Goal: Task Accomplishment & Management: Use online tool/utility

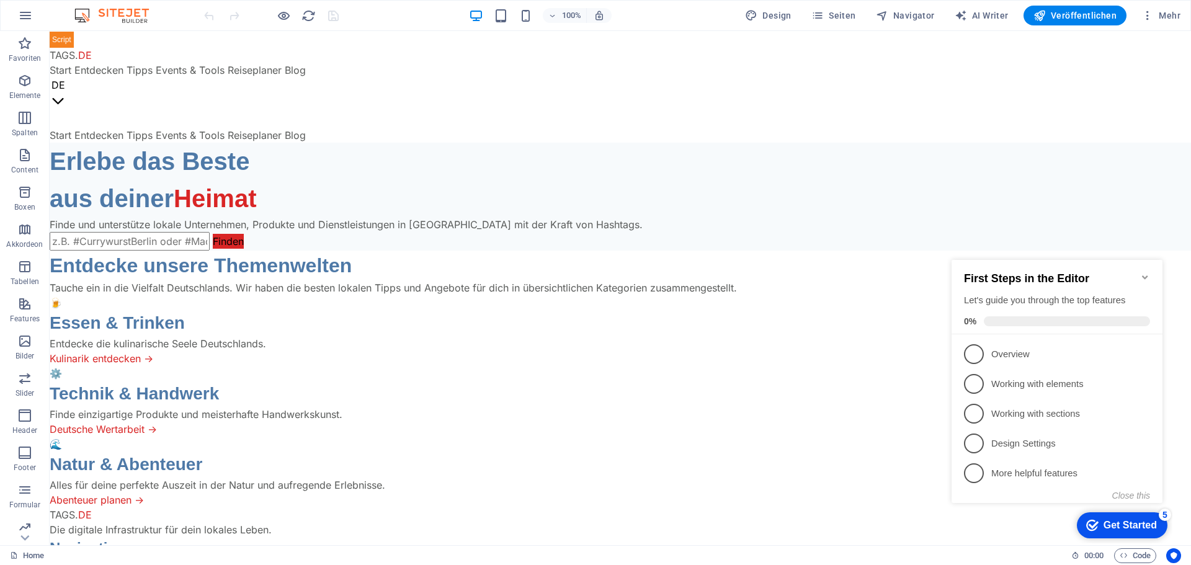
click at [1147, 272] on icon "Minimize checklist" at bounding box center [1146, 277] width 10 height 10
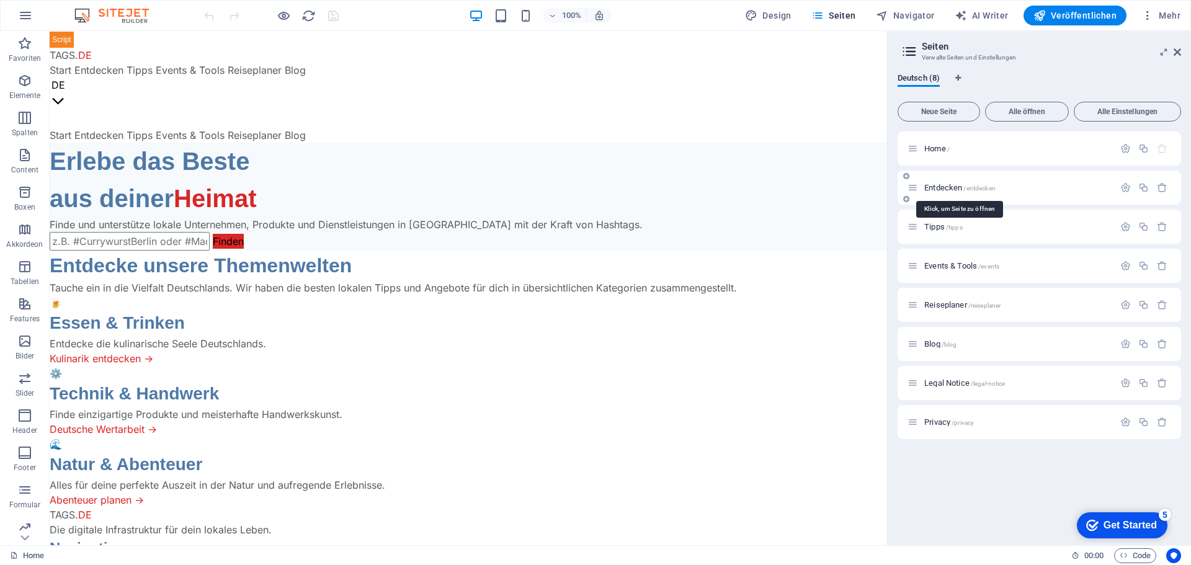
click at [944, 191] on span "Entdecken /entdecken" at bounding box center [960, 187] width 71 height 9
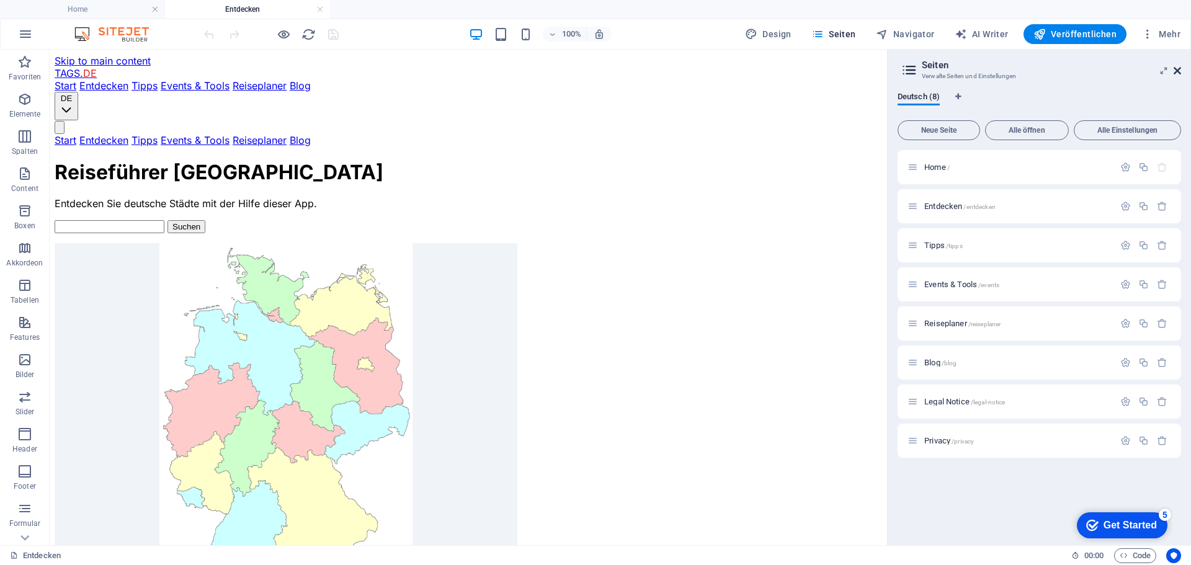
click at [1177, 70] on icon at bounding box center [1177, 71] width 7 height 10
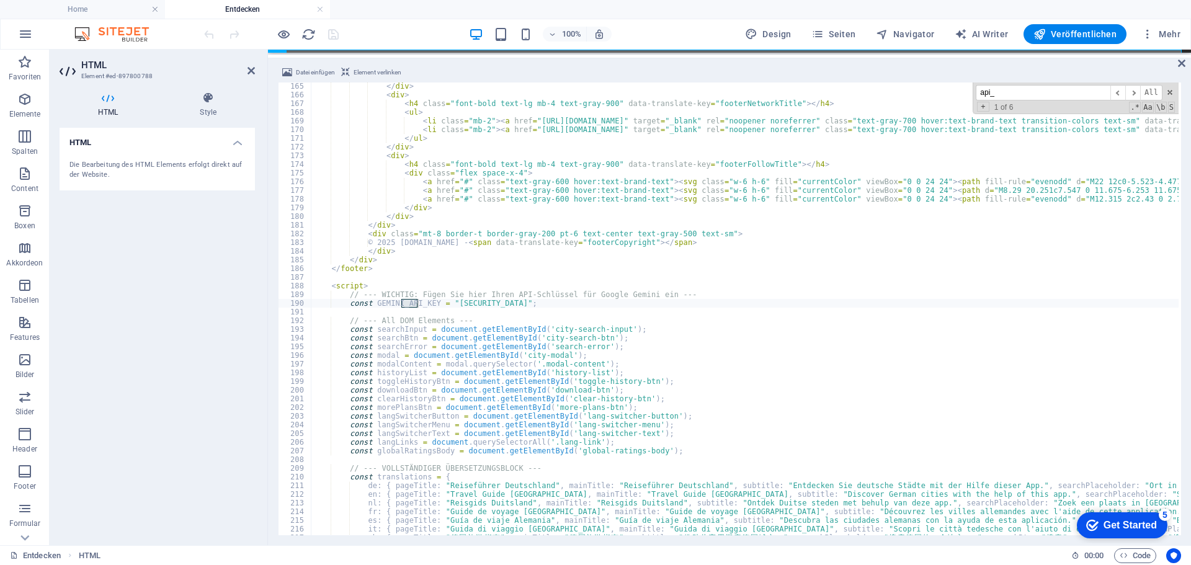
scroll to position [1425, 0]
type input "api_"
type textarea "</footer>"
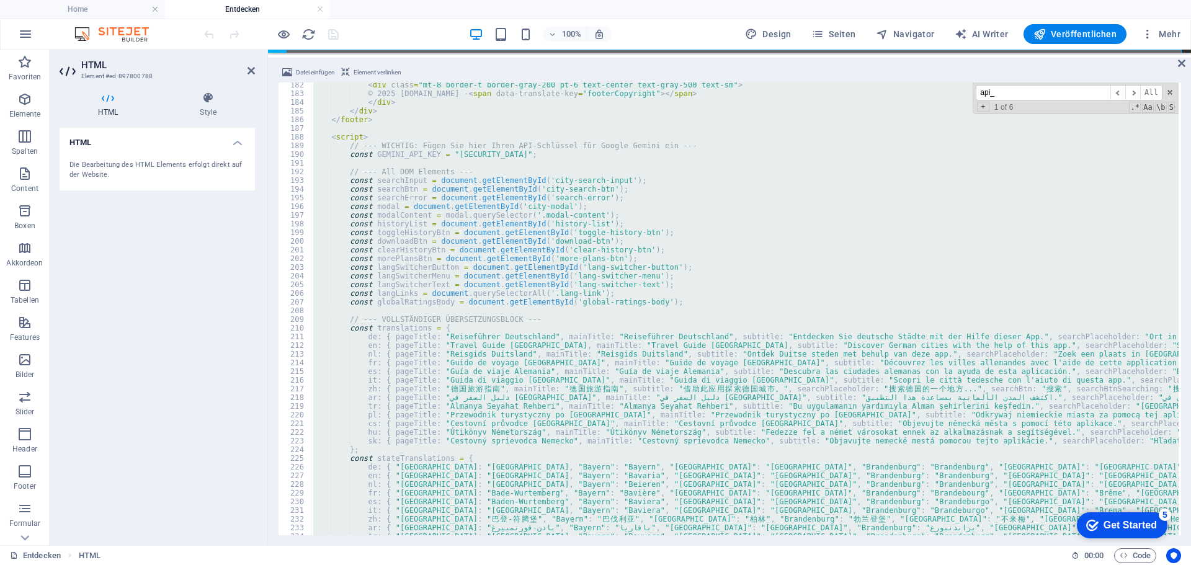
scroll to position [1574, 0]
click at [1036, 92] on input "api_" at bounding box center [1043, 93] width 135 height 16
click at [1134, 91] on span "​" at bounding box center [1133, 93] width 15 height 16
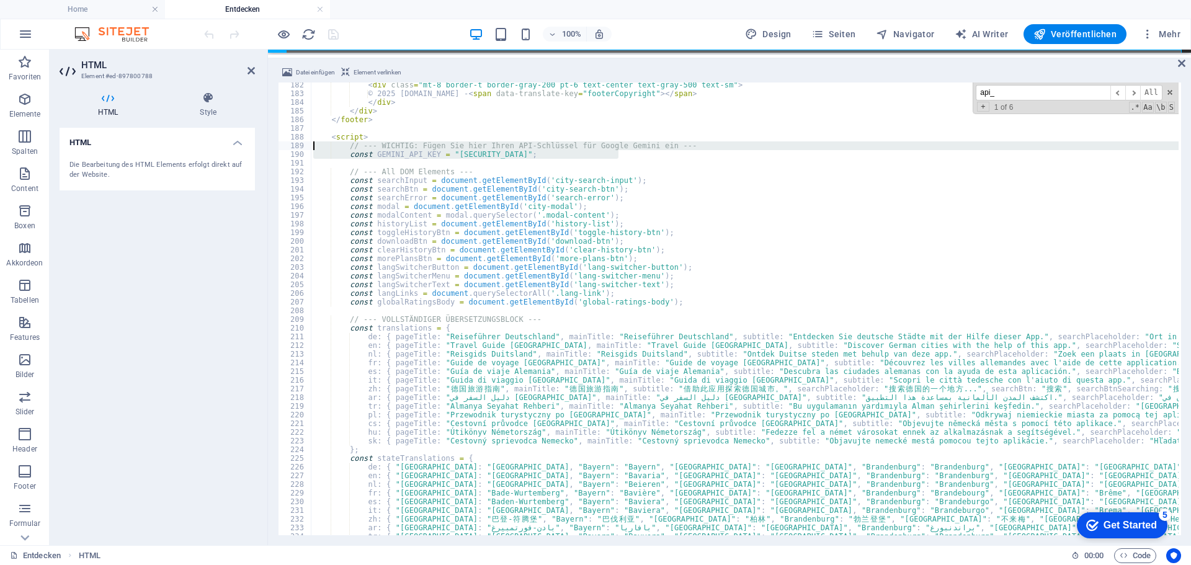
drag, startPoint x: 643, startPoint y: 151, endPoint x: 305, endPoint y: 145, distance: 337.6
click at [305, 145] on div "const GEMINI_API_KEY = "AIzaSyAhFOiRIPRRXjcsE_Gr27uPuhGHczE5_bA"; 182 183 184 1…" at bounding box center [729, 309] width 903 height 453
type textarea "// --- WICHTIG: Fügen Sie hier Ihren API-Schlüssel für Google Gemini ein --- co…"
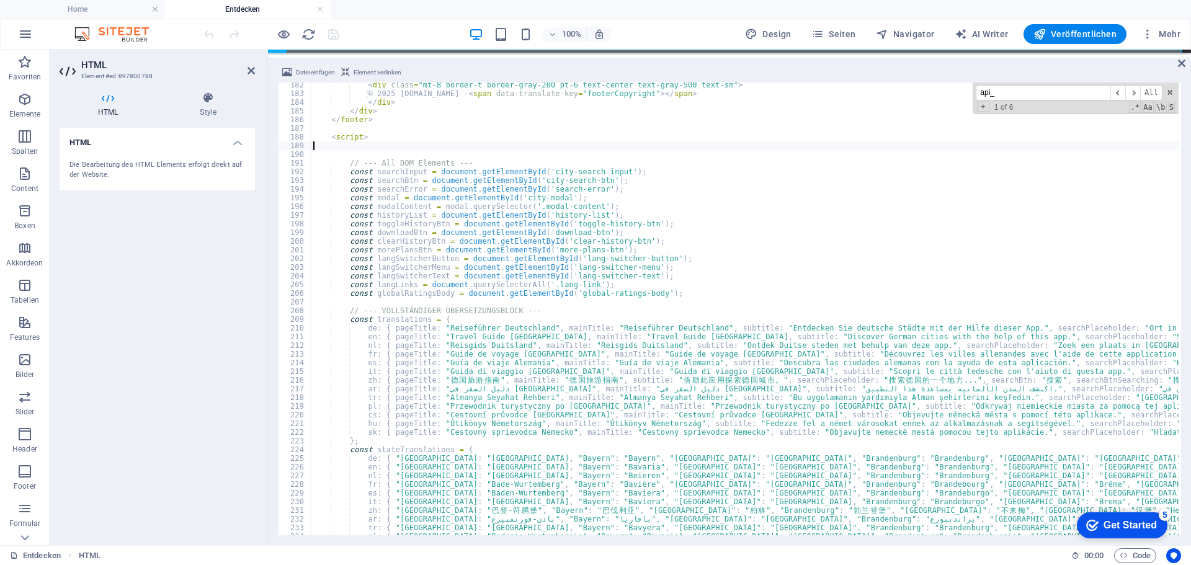
type textarea "<script>"
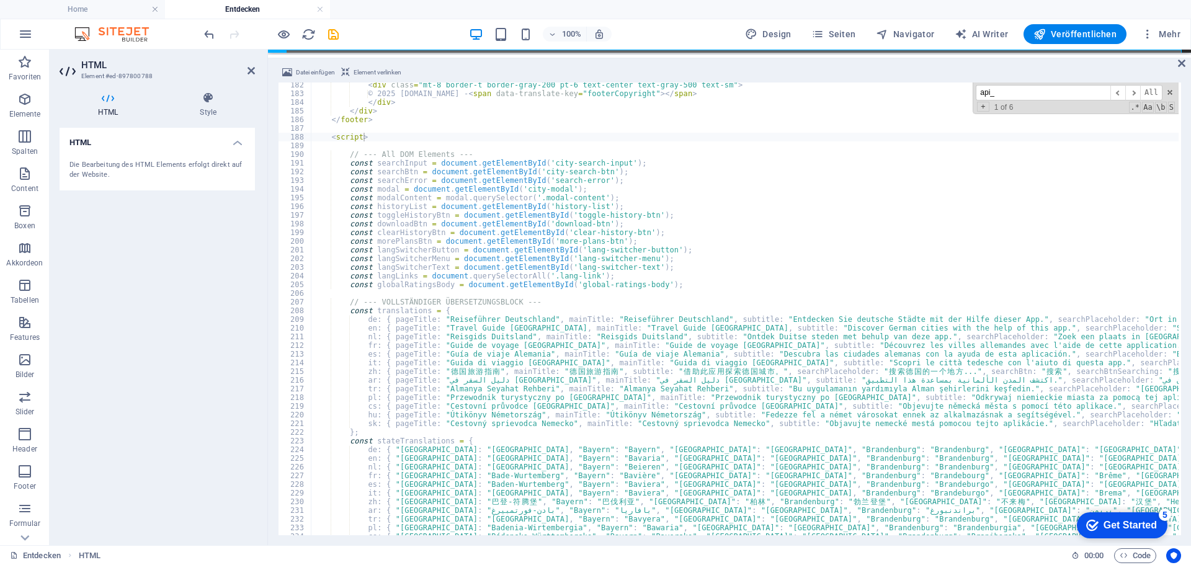
click at [1086, 93] on input "api_" at bounding box center [1043, 93] width 135 height 16
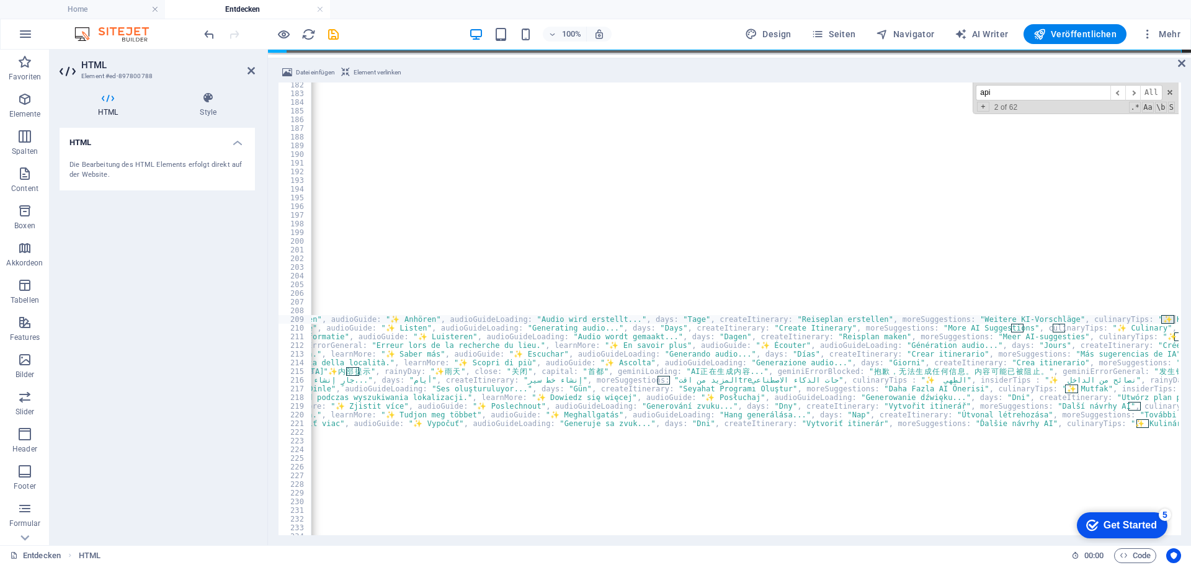
scroll to position [0, 3186]
type input "a"
paste input "GEMINI_API_KEY"
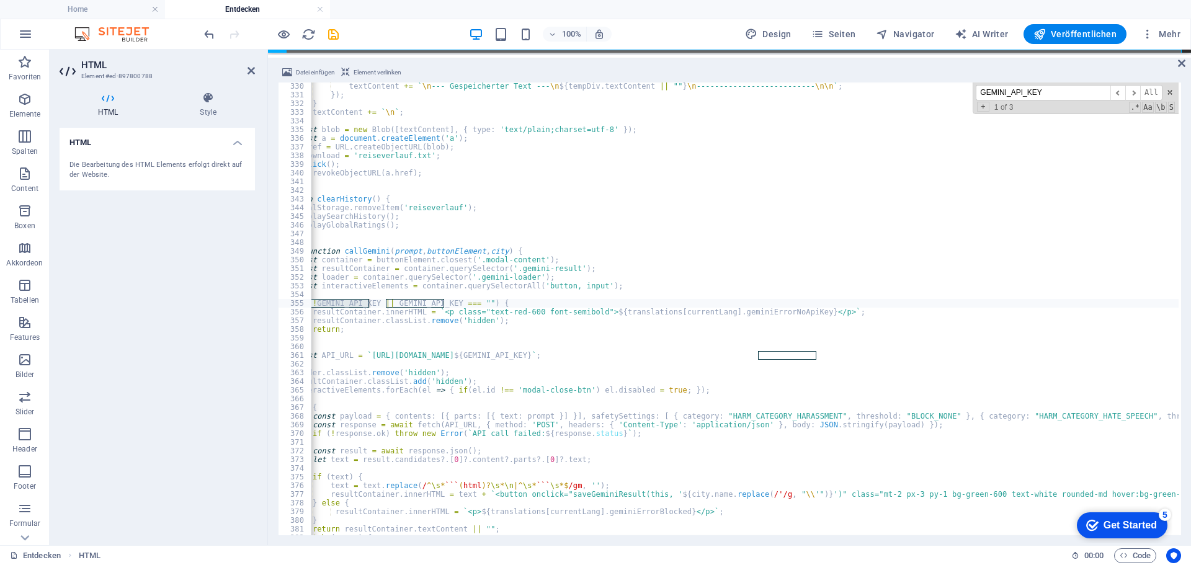
scroll to position [0, 0]
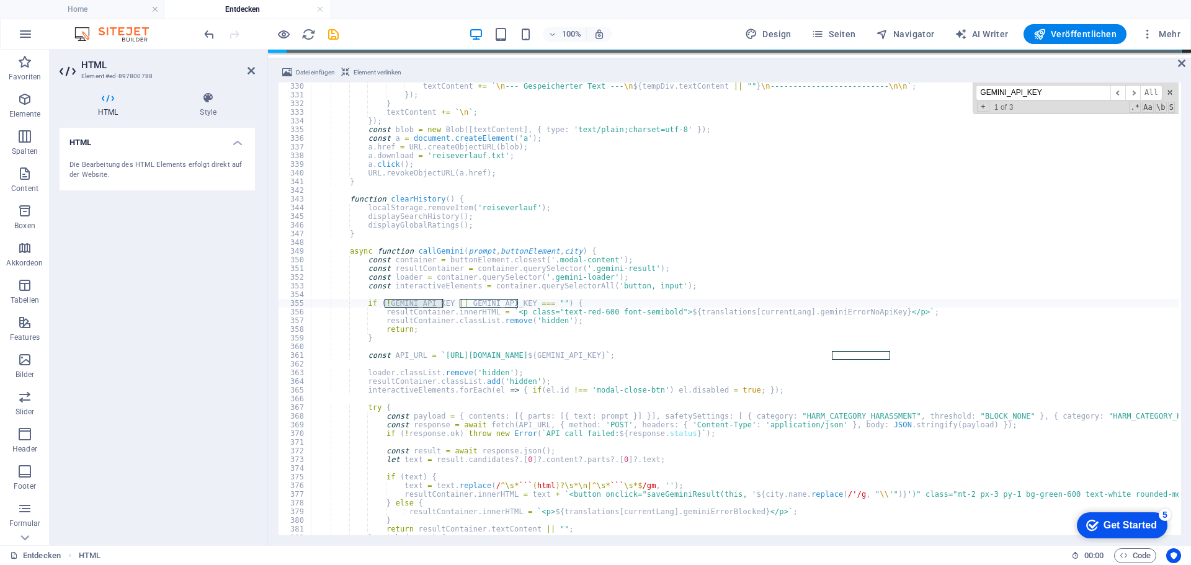
type input "GEMINI_API_KEY"
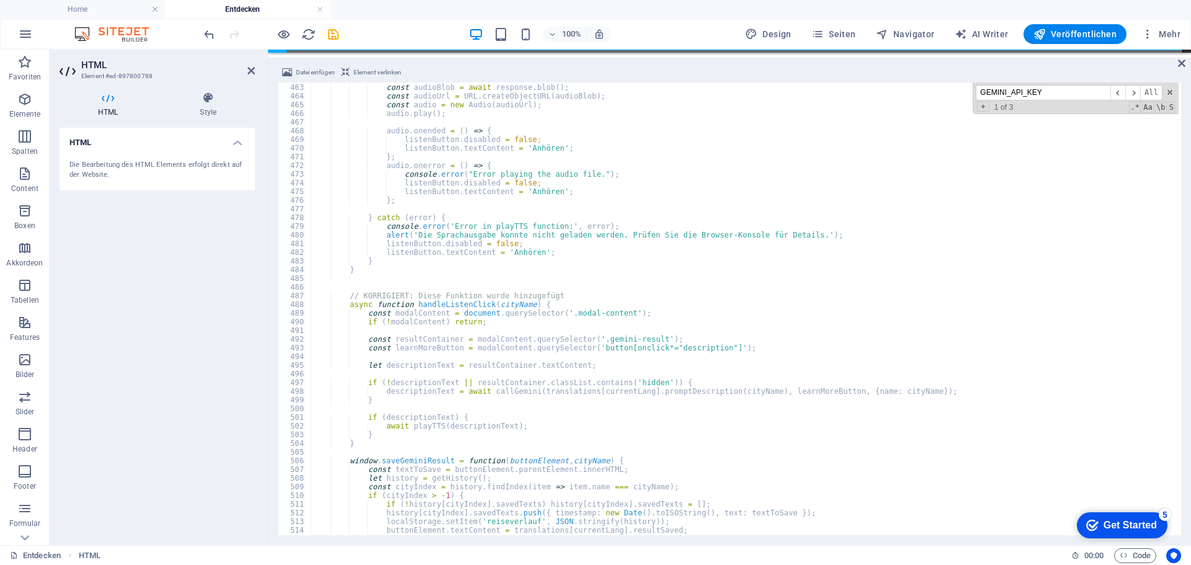
scroll to position [4125, 0]
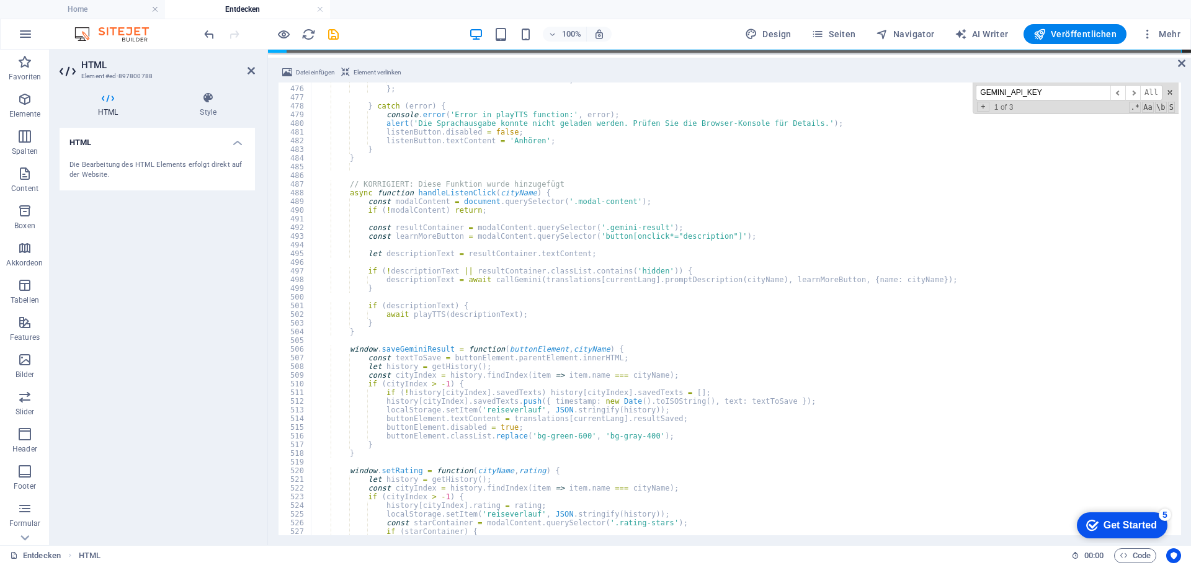
click at [1056, 91] on input "GEMINI_API_KEY" at bounding box center [1043, 93] width 135 height 16
click at [1119, 92] on span "​" at bounding box center [1118, 93] width 15 height 16
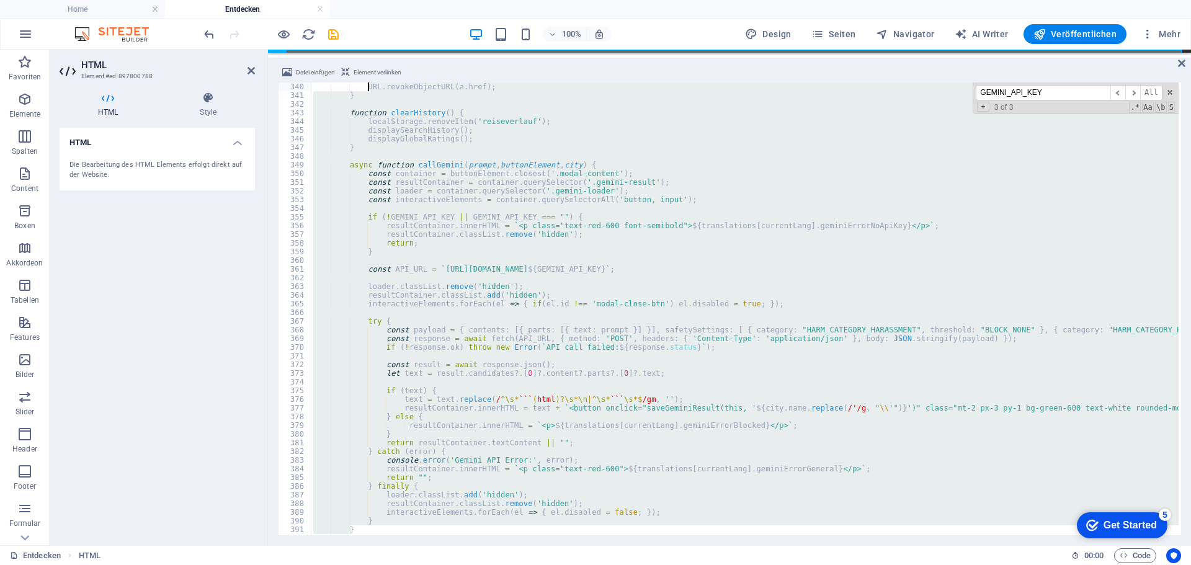
scroll to position [2867, 0]
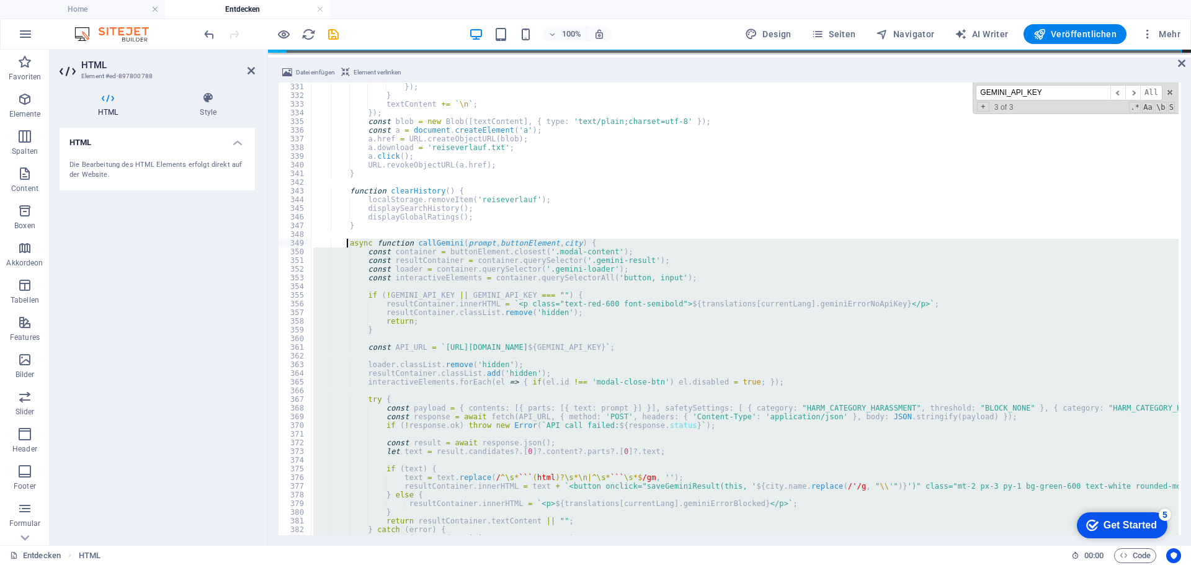
drag, startPoint x: 354, startPoint y: 464, endPoint x: 347, endPoint y: 243, distance: 221.6
type textarea "async function callGemini(prompt, buttonElement, city) { const container = butt…"
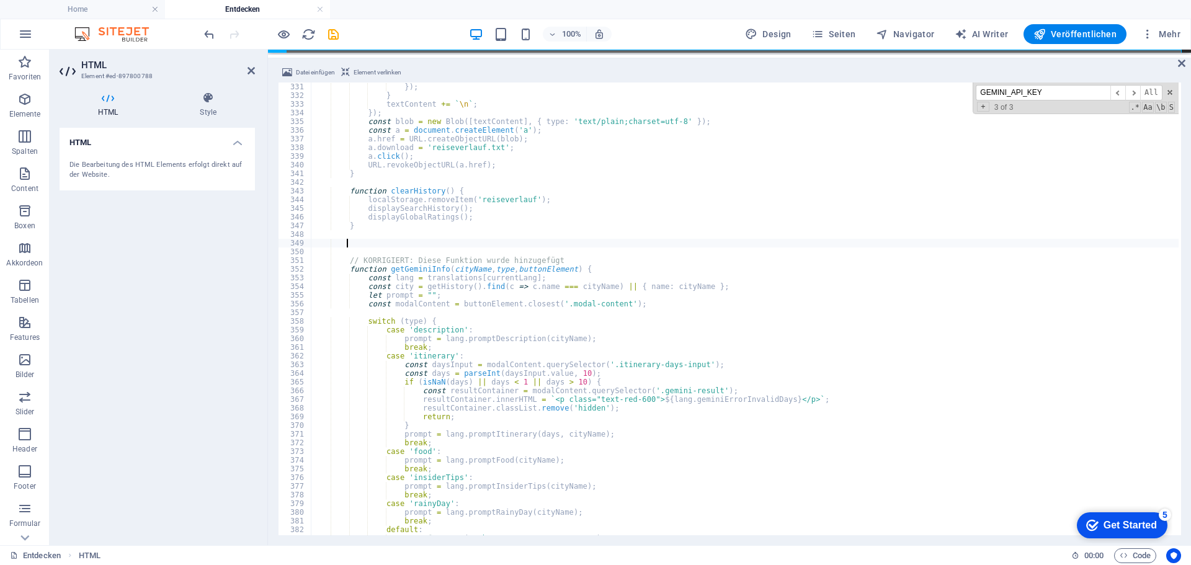
paste textarea "}"
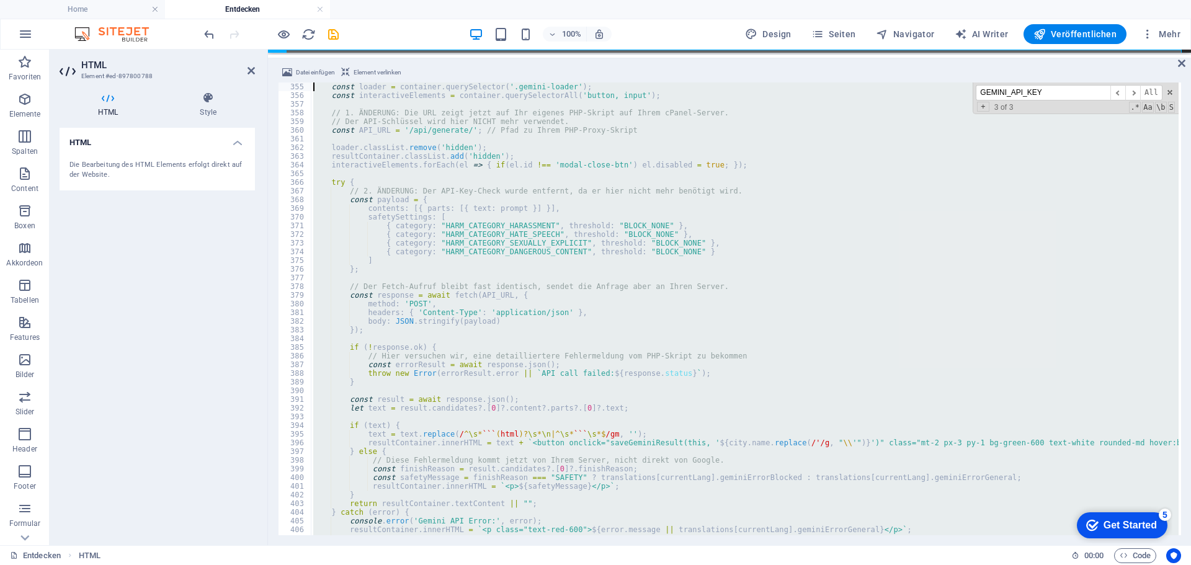
scroll to position [2980, 0]
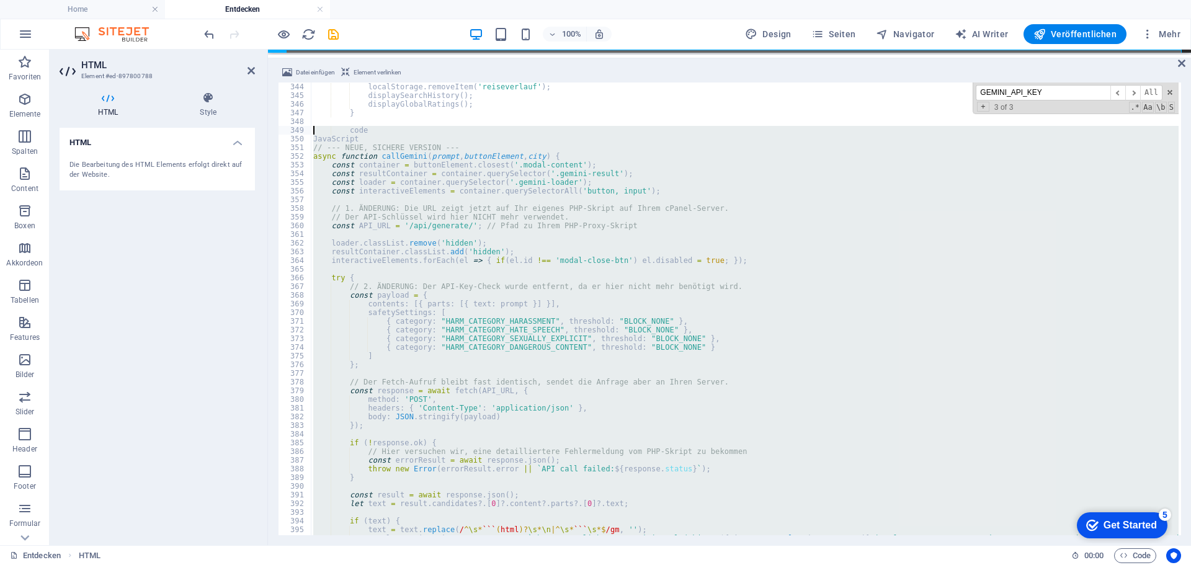
drag, startPoint x: 325, startPoint y: 454, endPoint x: 310, endPoint y: 134, distance: 320.5
click at [310, 134] on div "} 344 345 346 347 348 349 350 351 352 353 354 355 356 357 358 359 360 361 362 3…" at bounding box center [729, 309] width 903 height 453
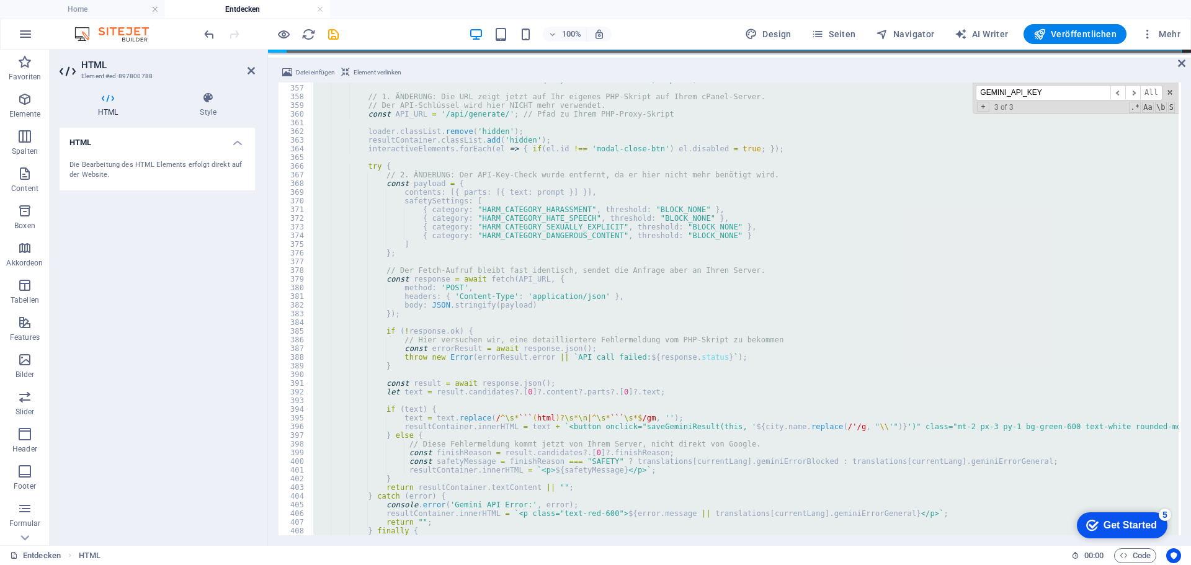
scroll to position [3203, 0]
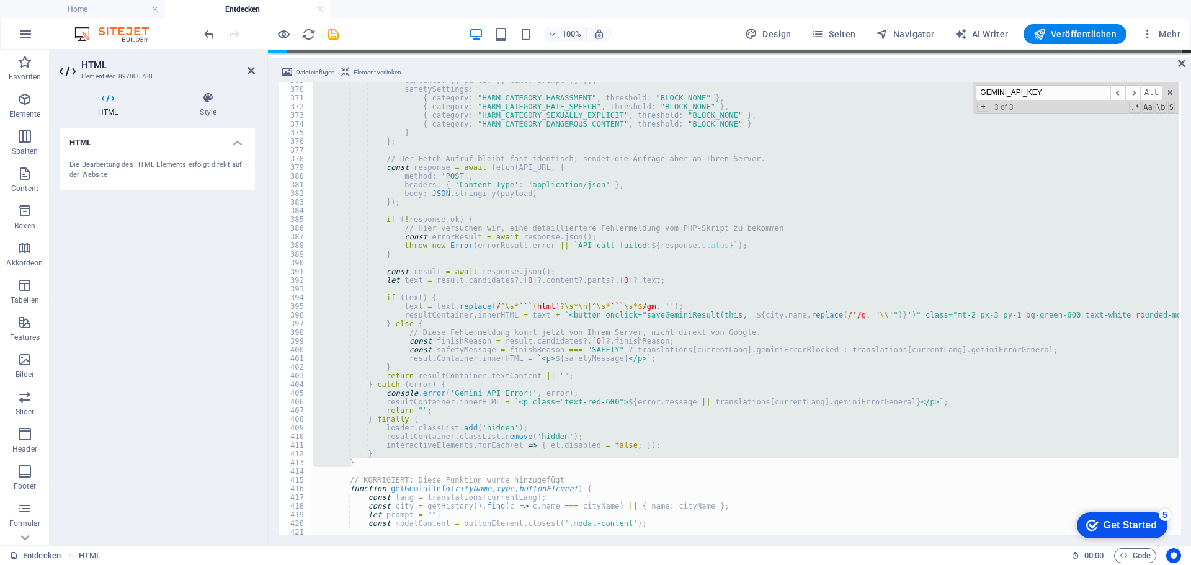
click at [573, 304] on div "contents : [{ parts : [{ text : prompt }] }] , safetySettings : [ { category : …" at bounding box center [745, 309] width 868 height 453
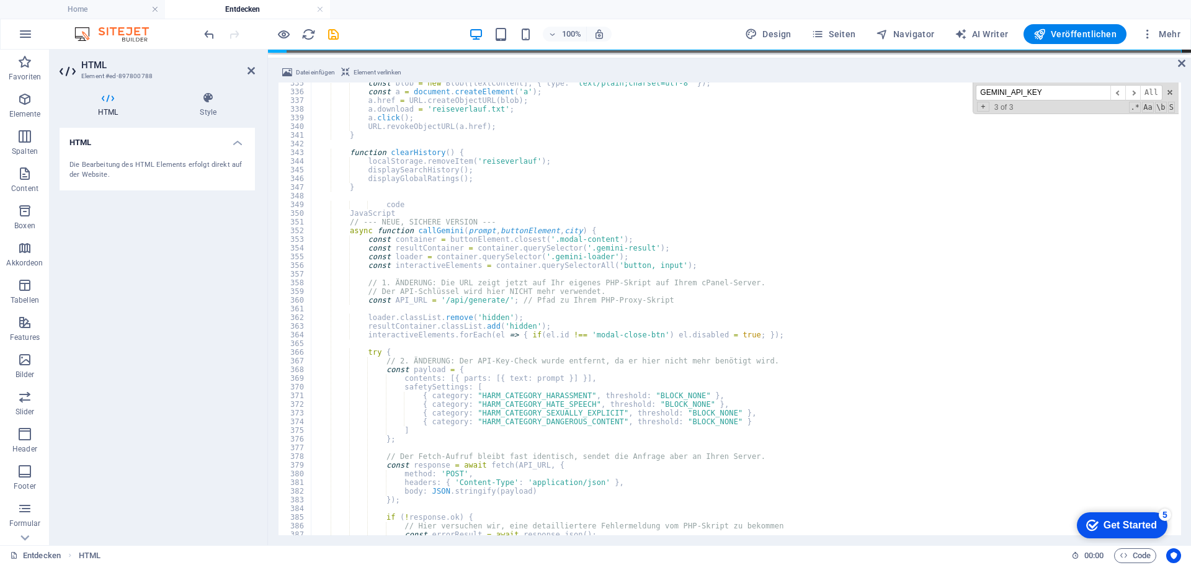
scroll to position [2905, 0]
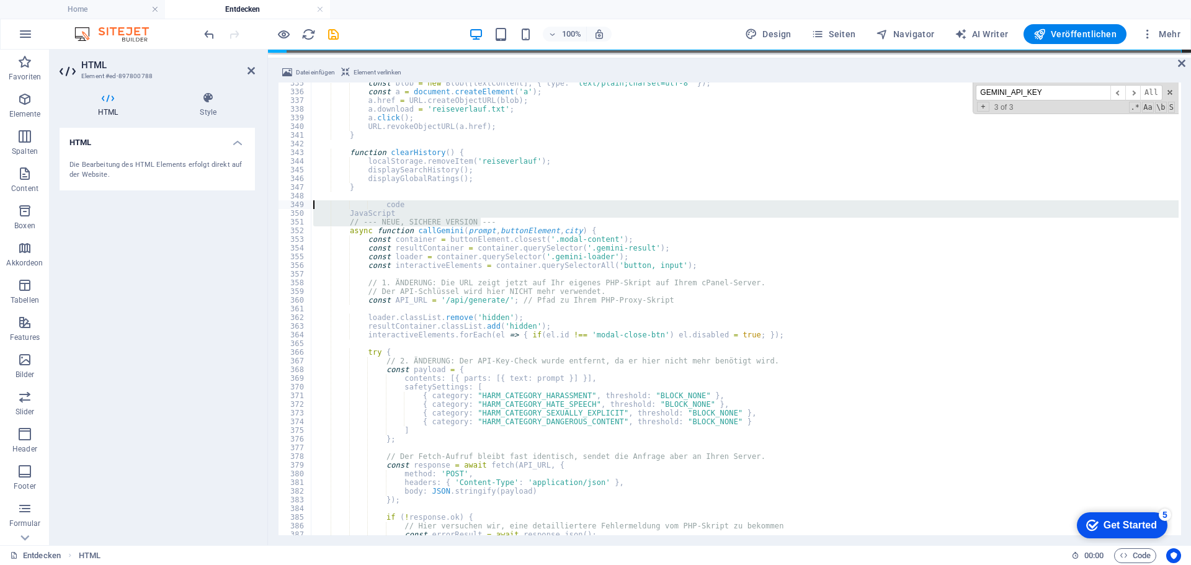
drag, startPoint x: 495, startPoint y: 222, endPoint x: 364, endPoint y: 204, distance: 132.2
type textarea "code JavaScript"
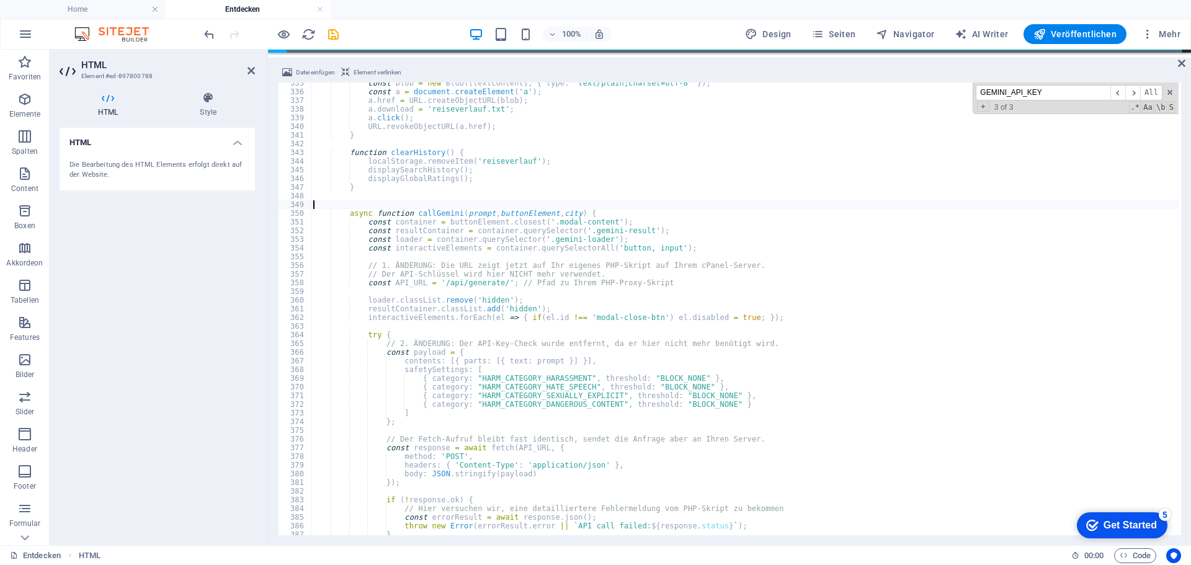
click at [426, 28] on div "100% Design Seiten Navigator AI Writer Veröffentlichen Mehr" at bounding box center [694, 34] width 984 height 20
click at [333, 35] on icon "save" at bounding box center [333, 34] width 14 height 14
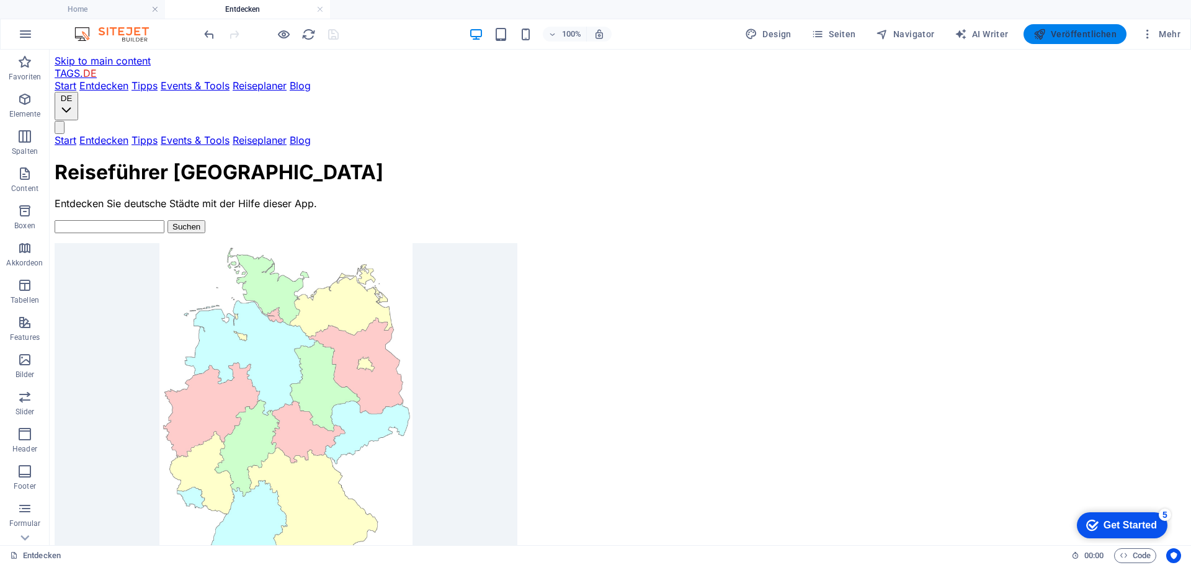
click at [1062, 35] on span "Veröffentlichen" at bounding box center [1075, 34] width 83 height 12
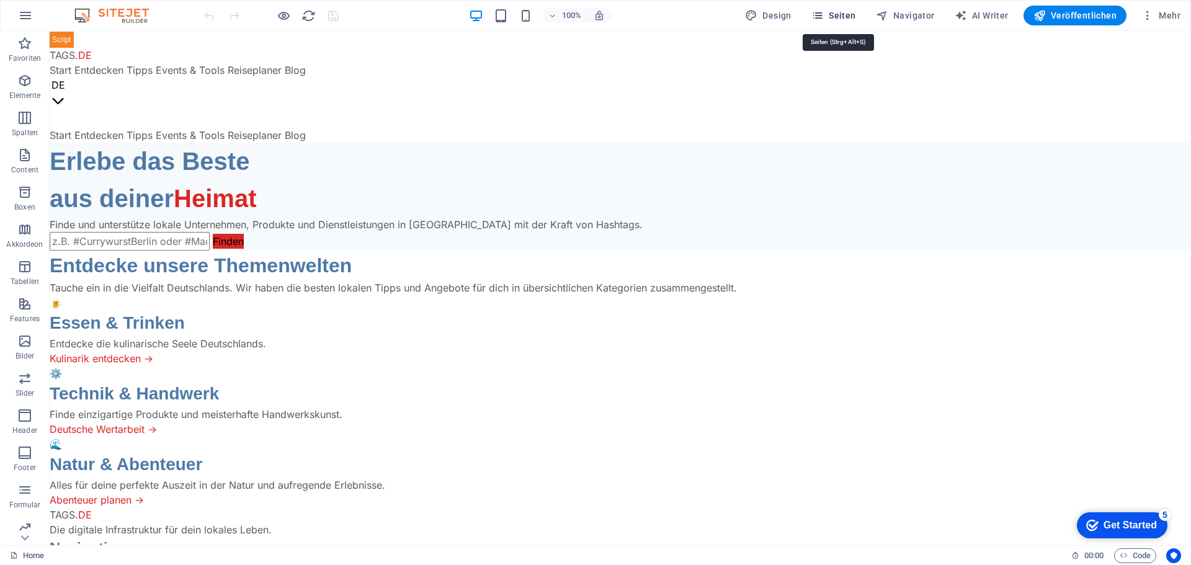
click at [848, 14] on span "Seiten" at bounding box center [834, 15] width 45 height 12
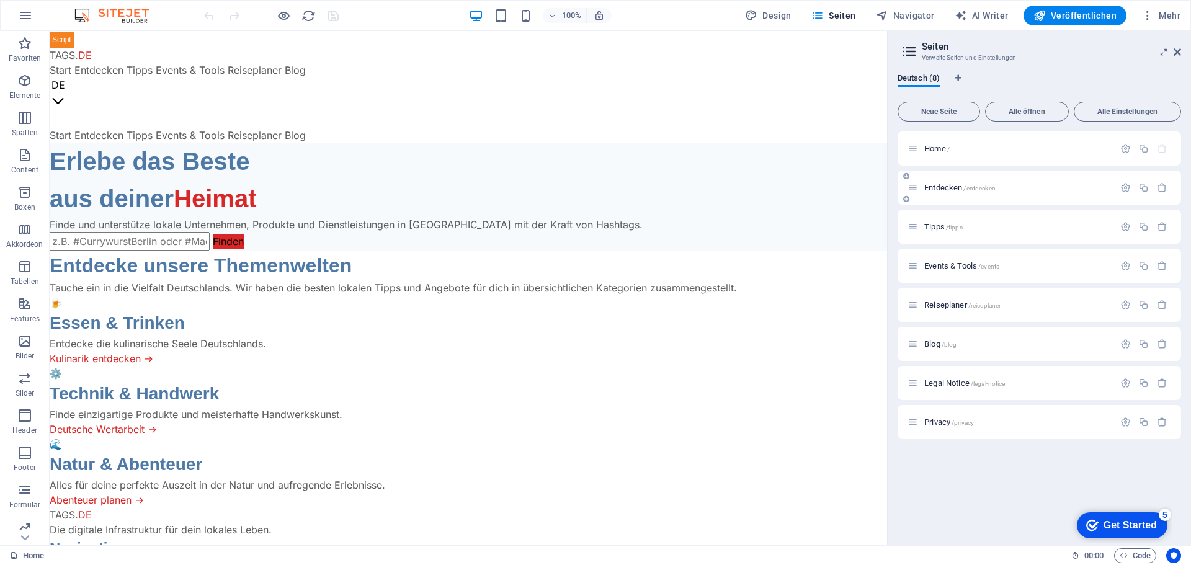
click at [949, 189] on span "Entdecken /entdecken" at bounding box center [960, 187] width 71 height 9
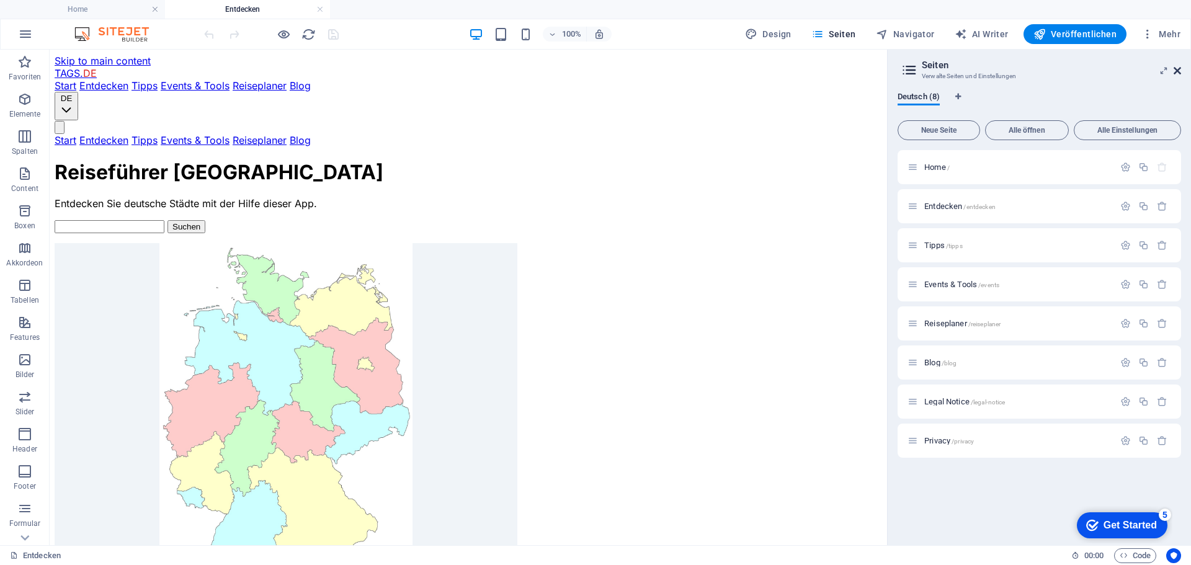
click at [1179, 69] on icon at bounding box center [1177, 71] width 7 height 10
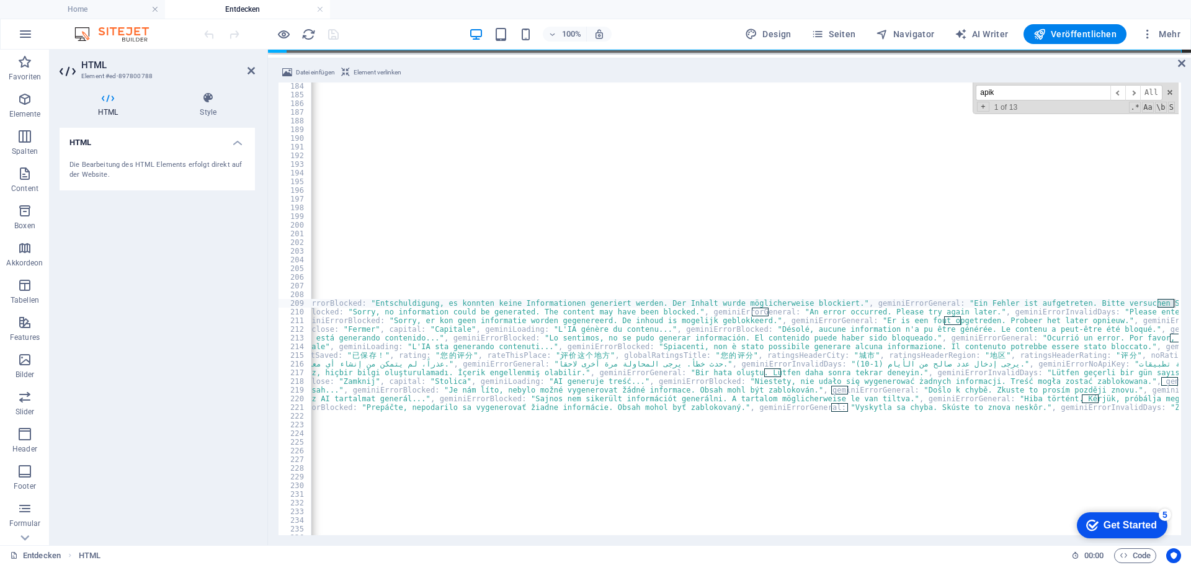
scroll to position [0, 4784]
type input "apik"
click at [1146, 91] on span "All" at bounding box center [1152, 93] width 22 height 16
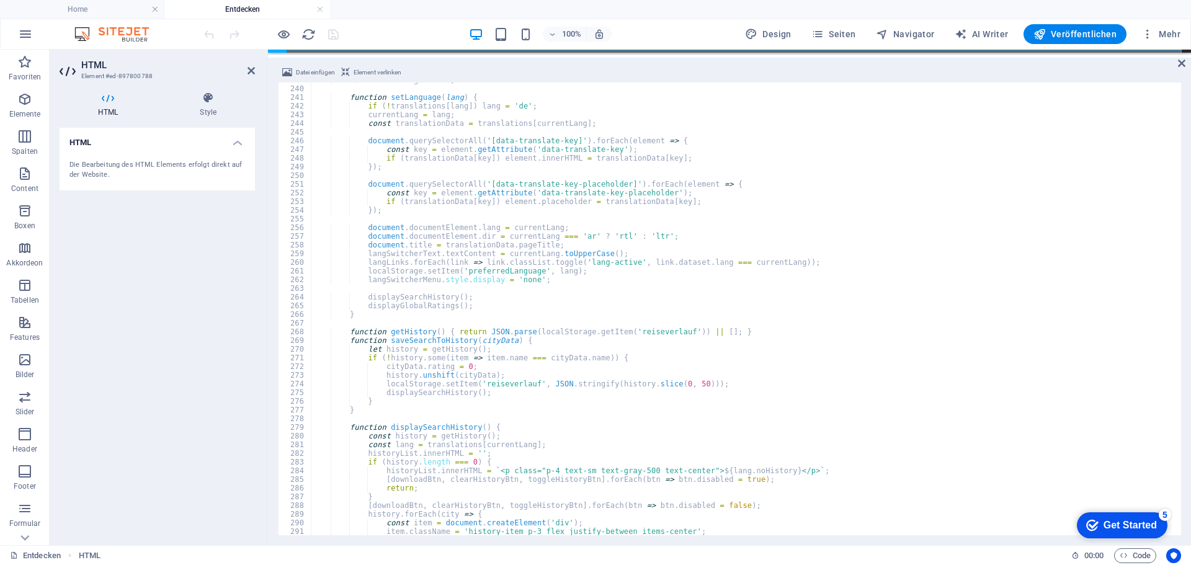
scroll to position [2074, 0]
click at [1134, 91] on span "​" at bounding box center [1133, 93] width 15 height 16
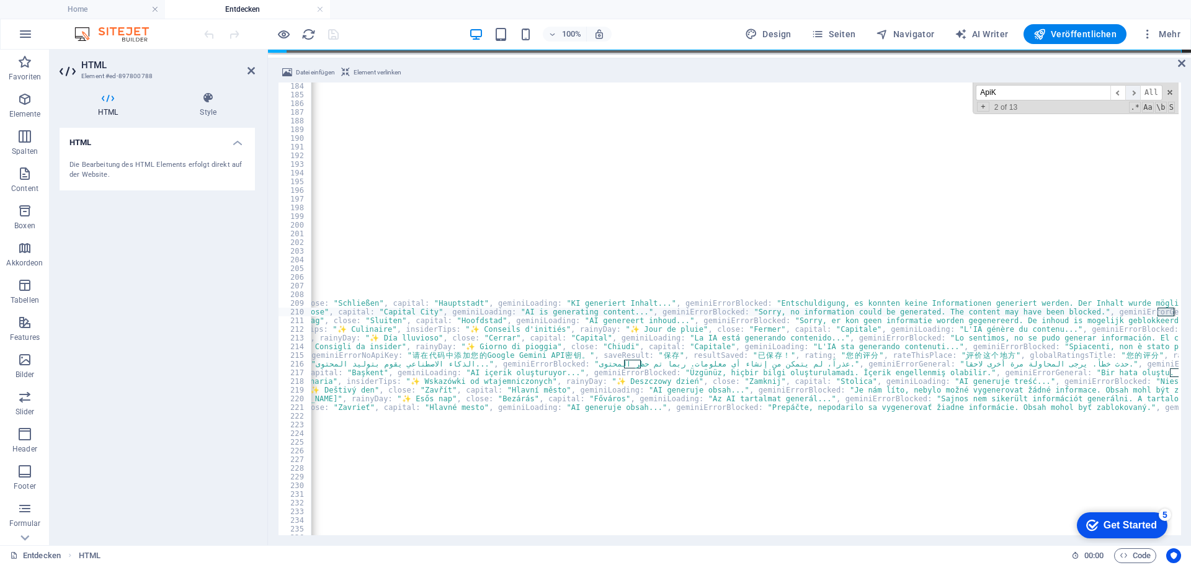
scroll to position [0, 4378]
click at [1134, 91] on span "​" at bounding box center [1133, 93] width 15 height 16
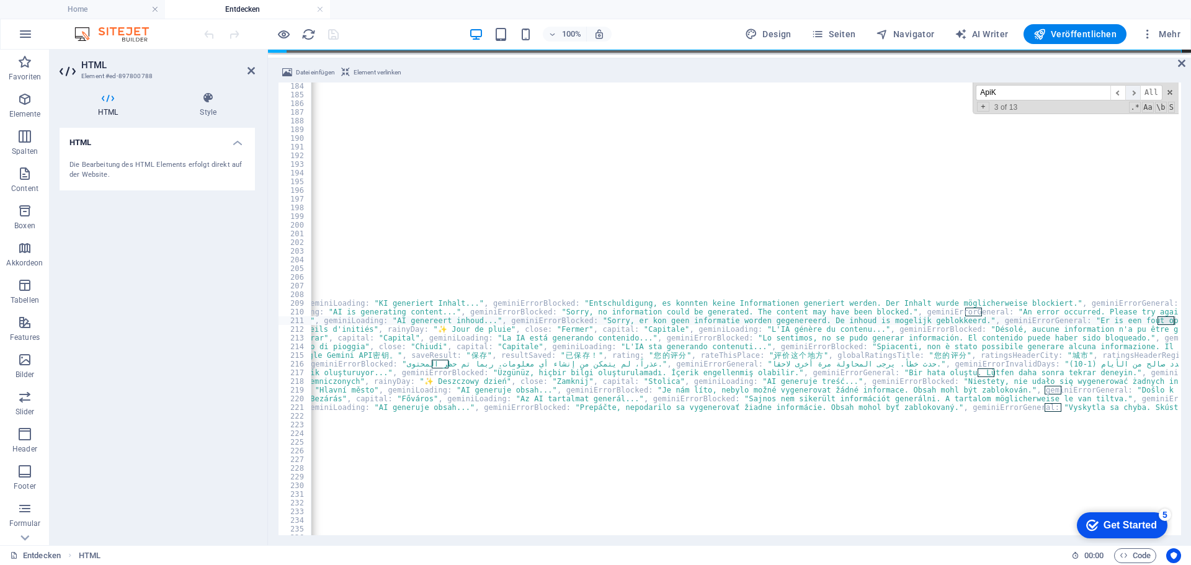
click at [1134, 91] on span "​" at bounding box center [1133, 93] width 15 height 16
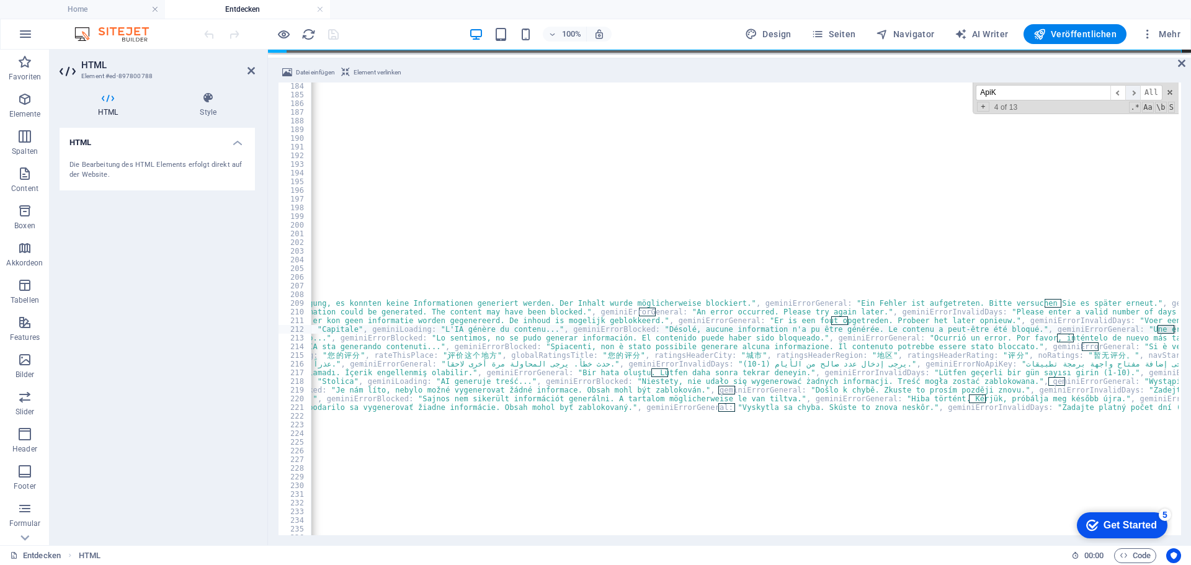
click at [1134, 91] on span "​" at bounding box center [1133, 93] width 15 height 16
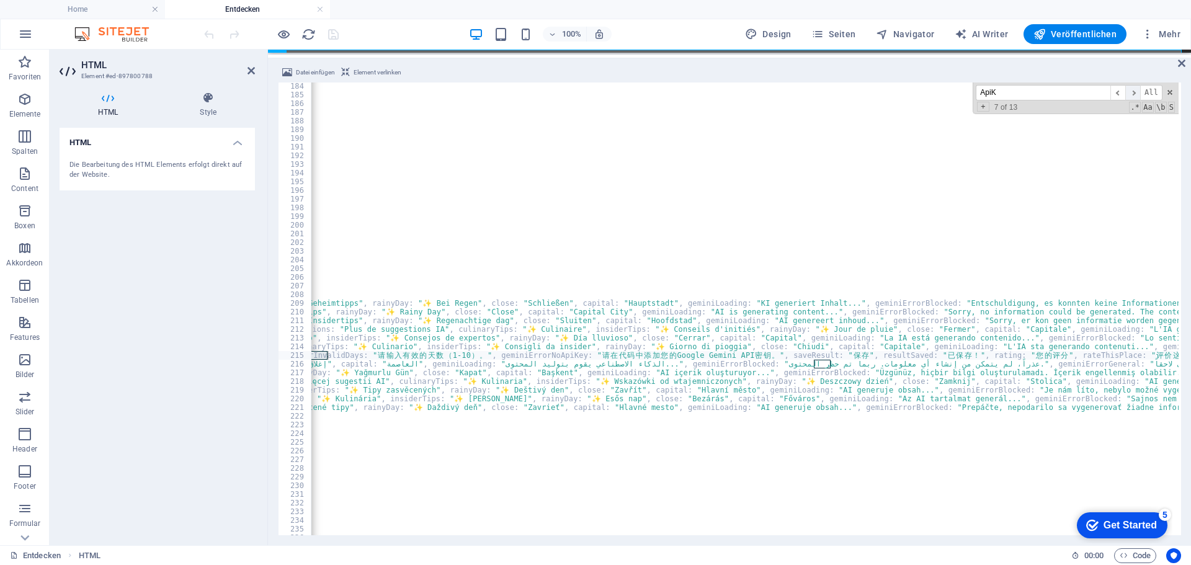
click at [1134, 91] on span "​" at bounding box center [1133, 93] width 15 height 16
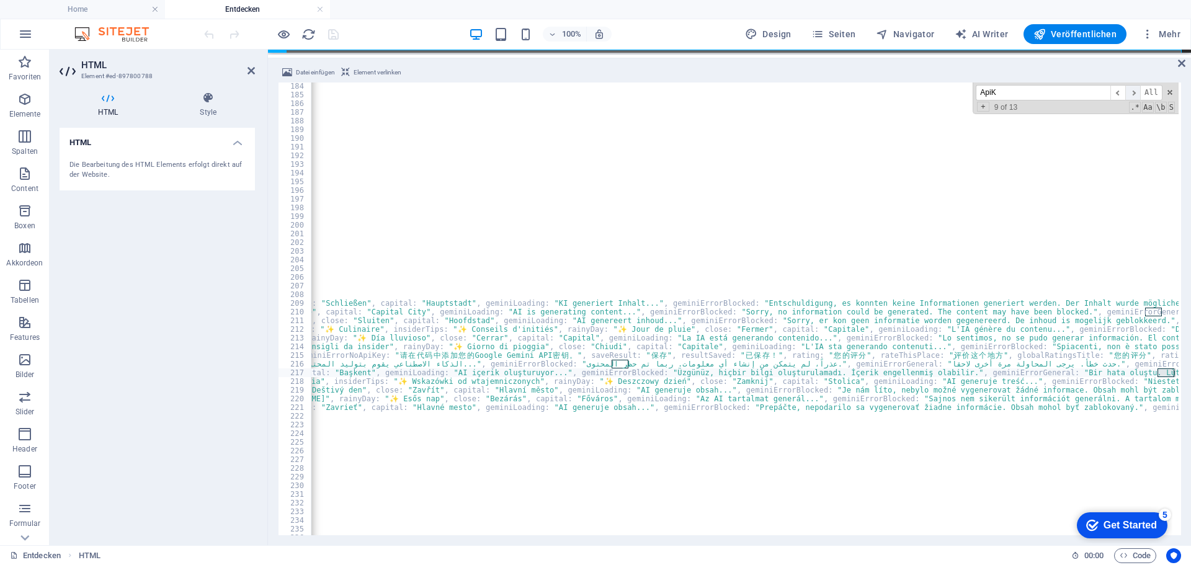
click at [1134, 91] on span "​" at bounding box center [1133, 93] width 15 height 16
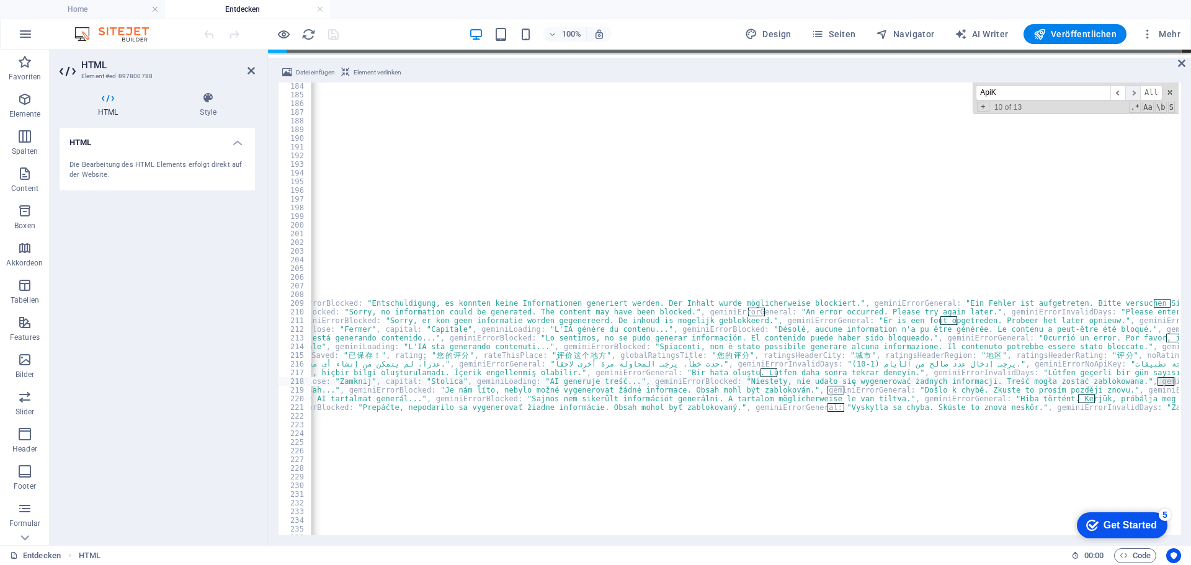
scroll to position [0, 4787]
click at [1134, 91] on span "​" at bounding box center [1133, 93] width 15 height 16
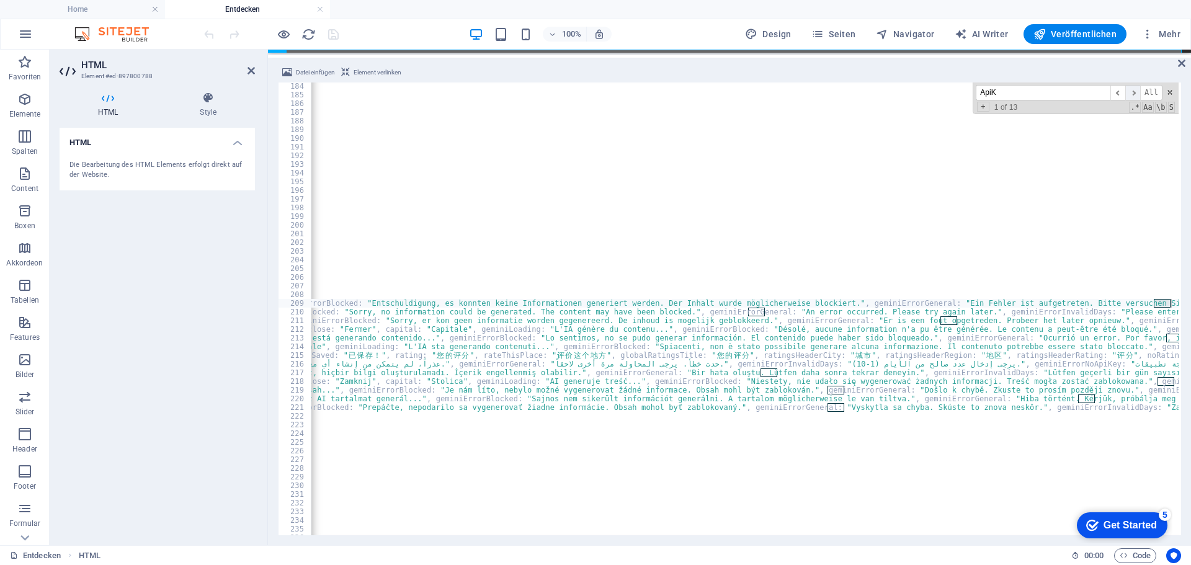
click at [1134, 91] on span "​" at bounding box center [1133, 93] width 15 height 16
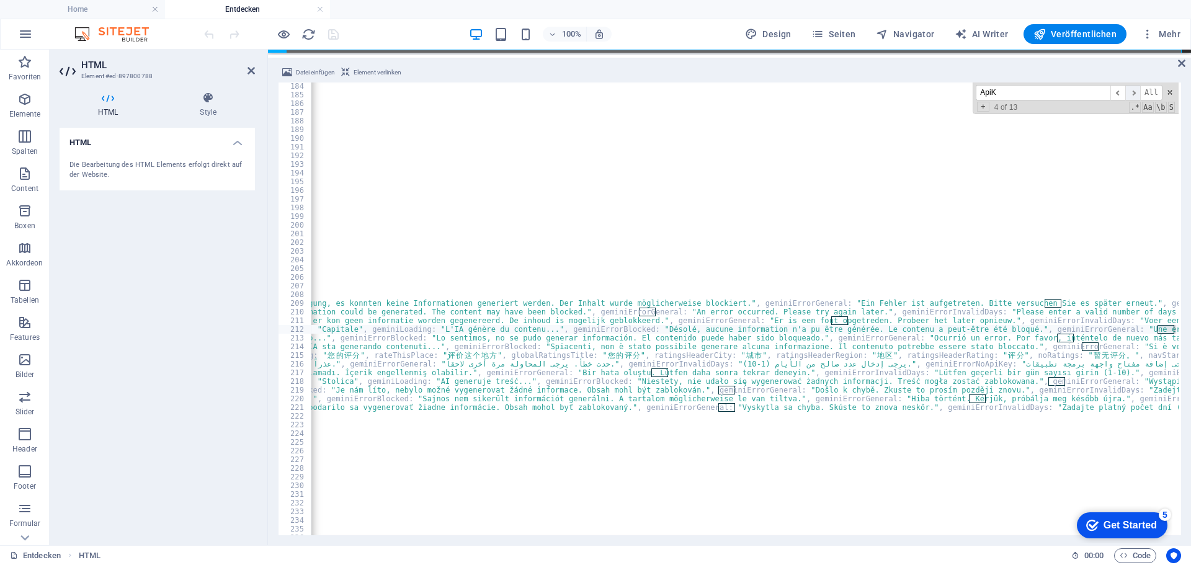
click at [1134, 91] on span "​" at bounding box center [1133, 93] width 15 height 16
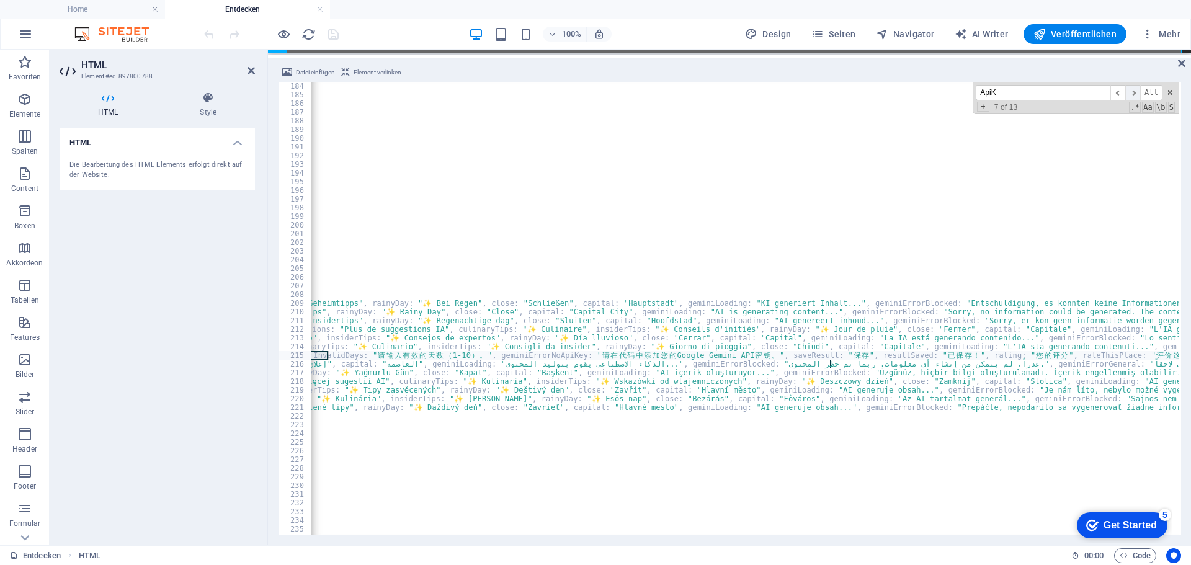
click at [1134, 91] on span "​" at bounding box center [1133, 93] width 15 height 16
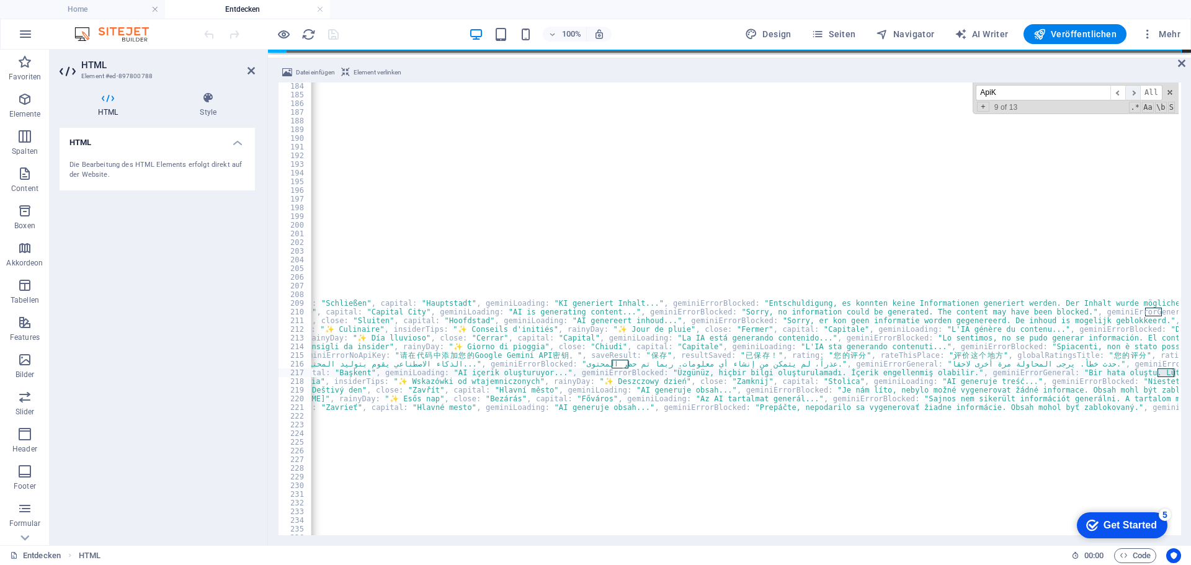
click at [1134, 91] on span "​" at bounding box center [1133, 93] width 15 height 16
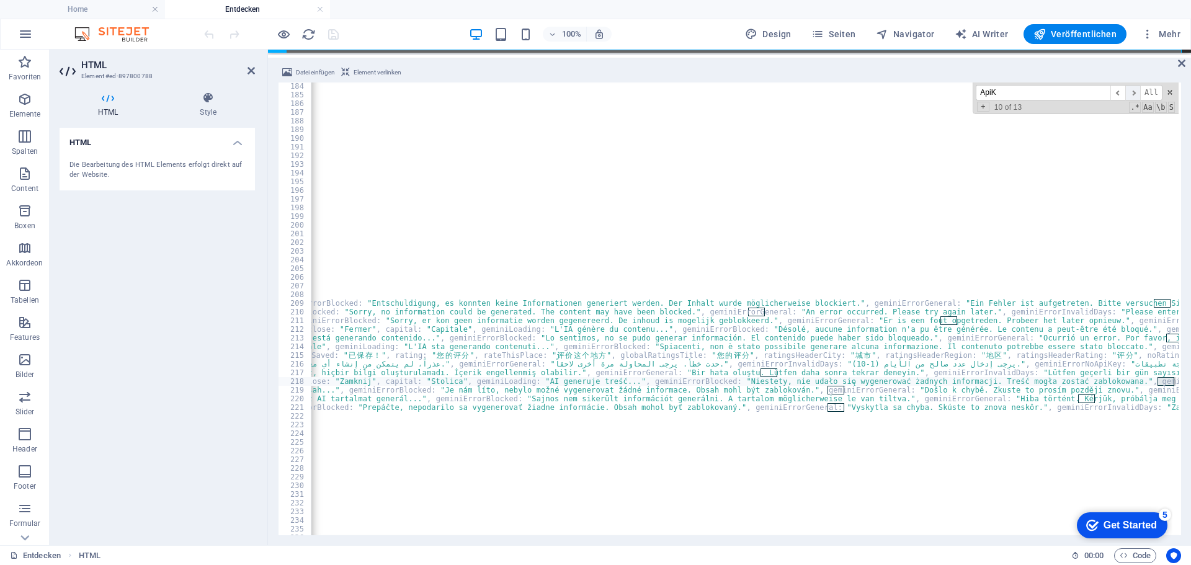
click at [1134, 91] on span "​" at bounding box center [1133, 93] width 15 height 16
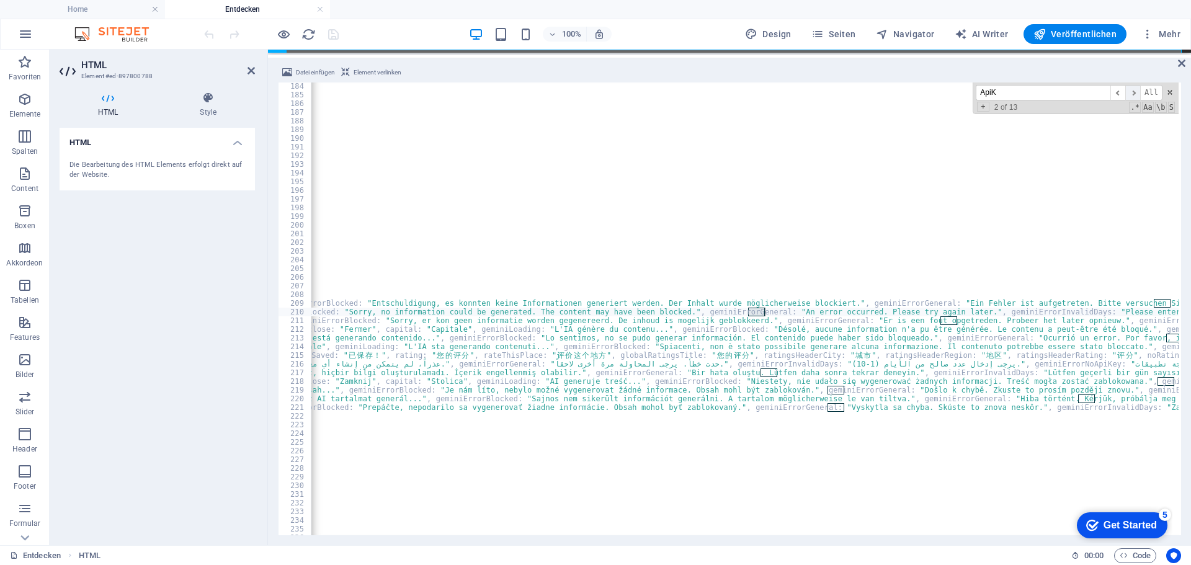
click at [1134, 91] on span "​" at bounding box center [1133, 93] width 15 height 16
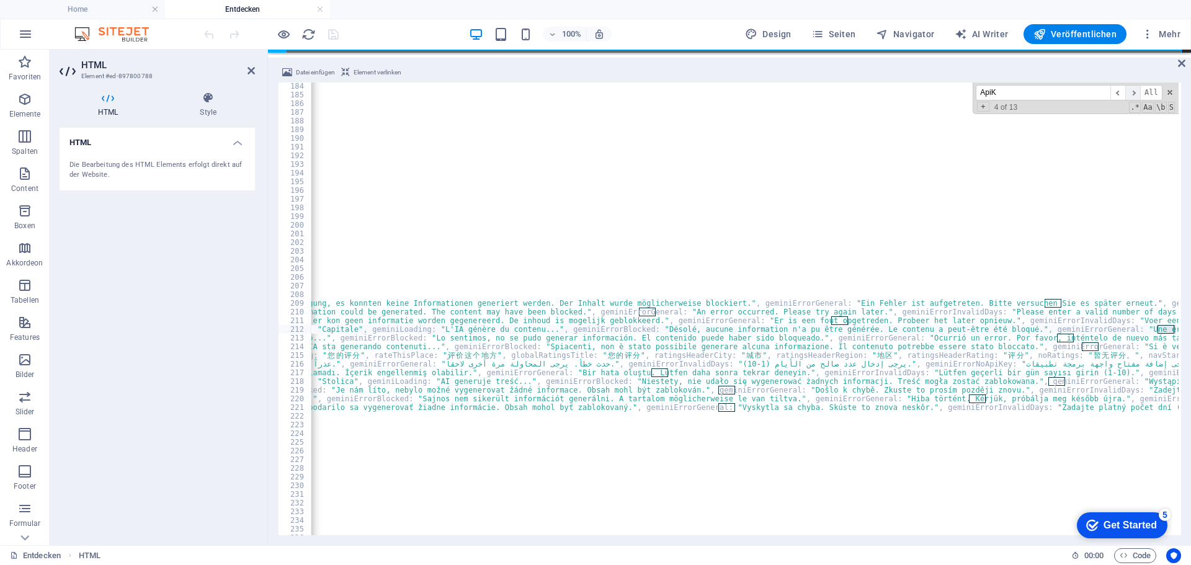
scroll to position [0, 4897]
click at [1134, 91] on span "​" at bounding box center [1133, 93] width 15 height 16
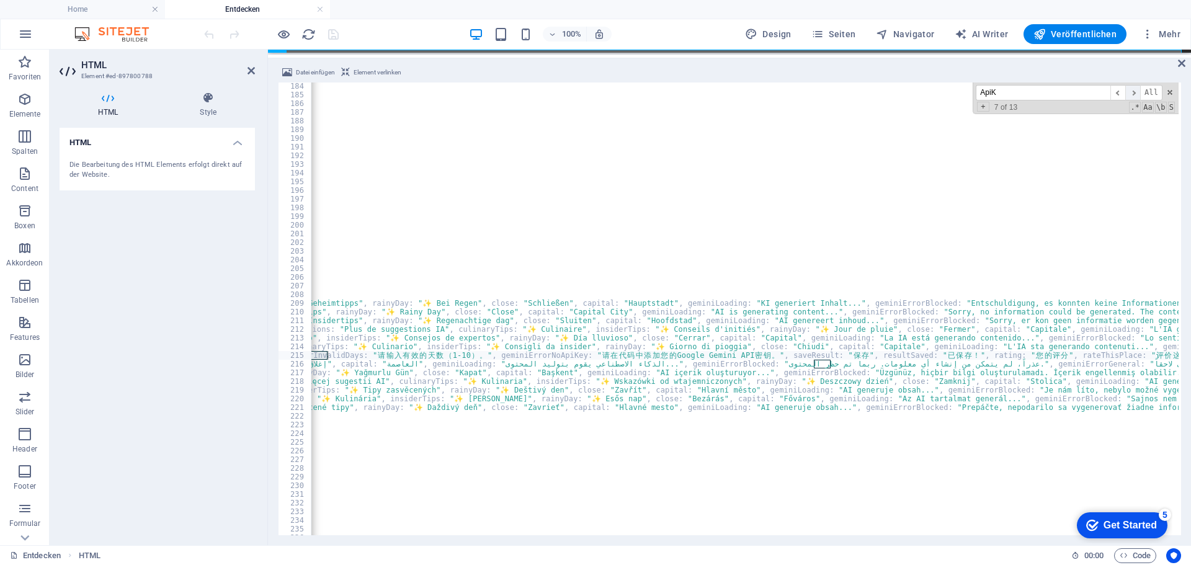
scroll to position [0, 4188]
click at [1134, 91] on span "​" at bounding box center [1133, 93] width 15 height 16
click at [1079, 92] on input "ApiK" at bounding box center [1043, 93] width 135 height 16
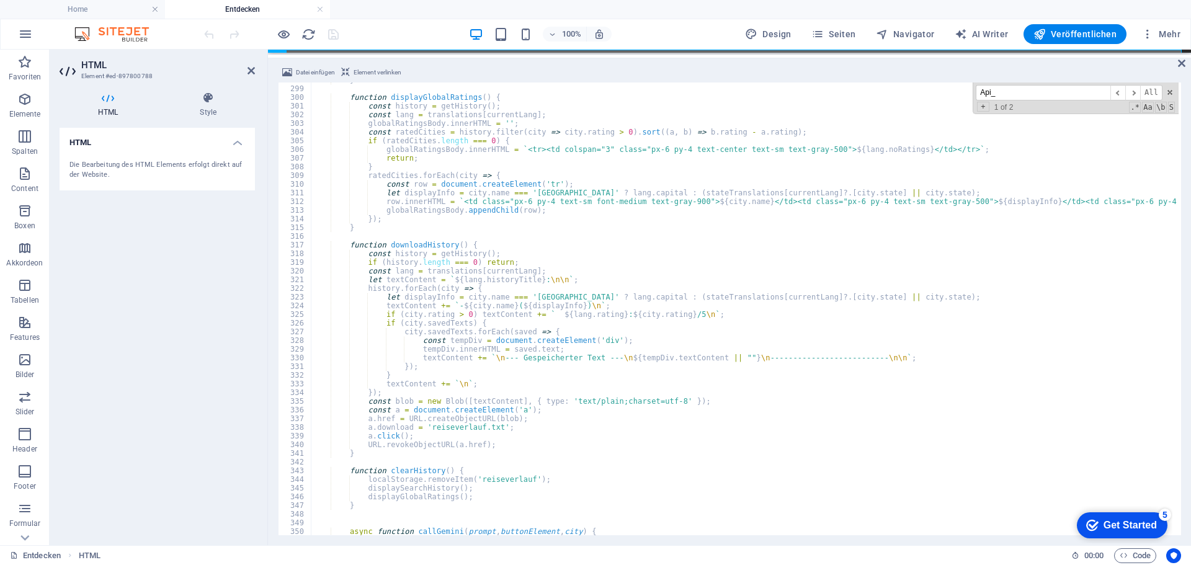
scroll to position [2587, 0]
click at [1034, 87] on input "Api_" at bounding box center [1043, 93] width 135 height 16
click at [1034, 93] on input "Api_" at bounding box center [1043, 93] width 135 height 16
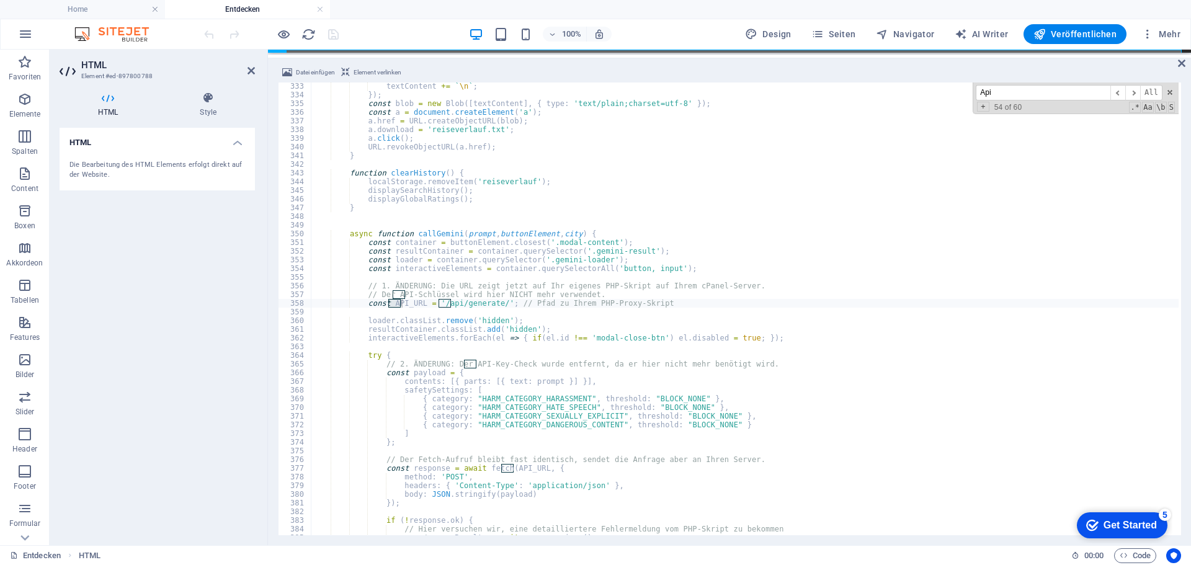
scroll to position [2885, 0]
type input "A"
paste input "[SECURITY_DATA]"
type input "AIzaS"
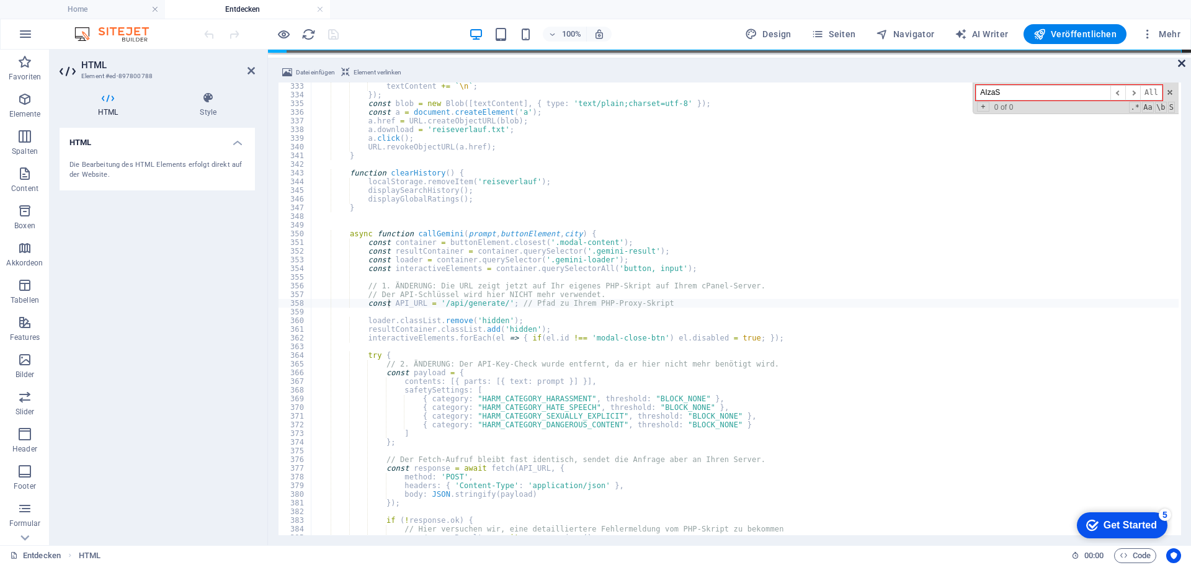
click at [1184, 62] on icon at bounding box center [1181, 63] width 7 height 10
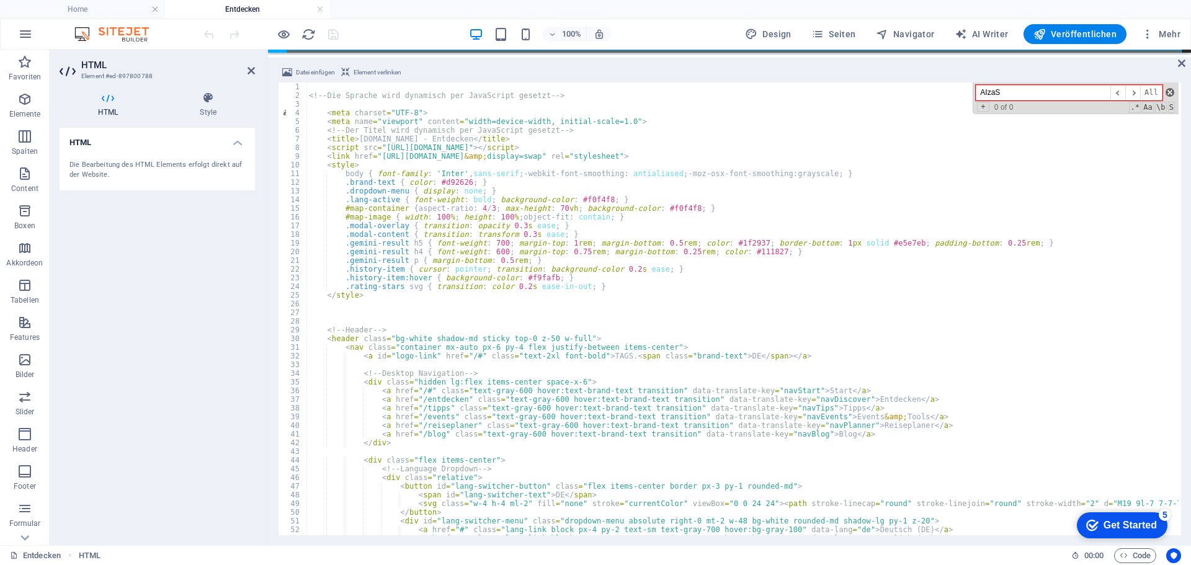
click at [1170, 91] on span at bounding box center [1170, 92] width 9 height 9
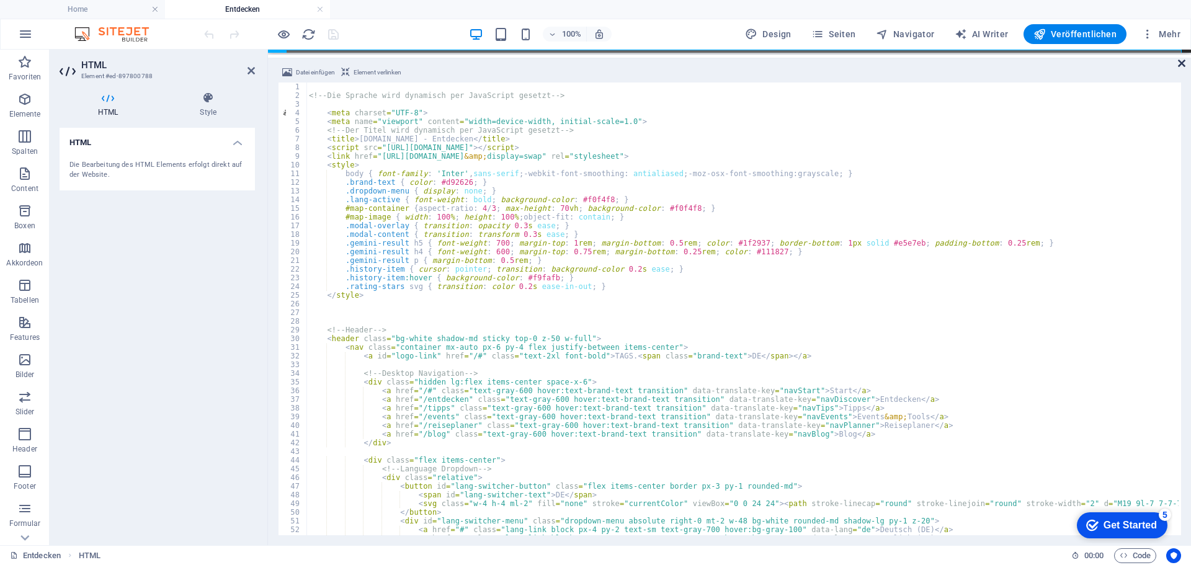
click at [1180, 62] on icon at bounding box center [1181, 63] width 7 height 10
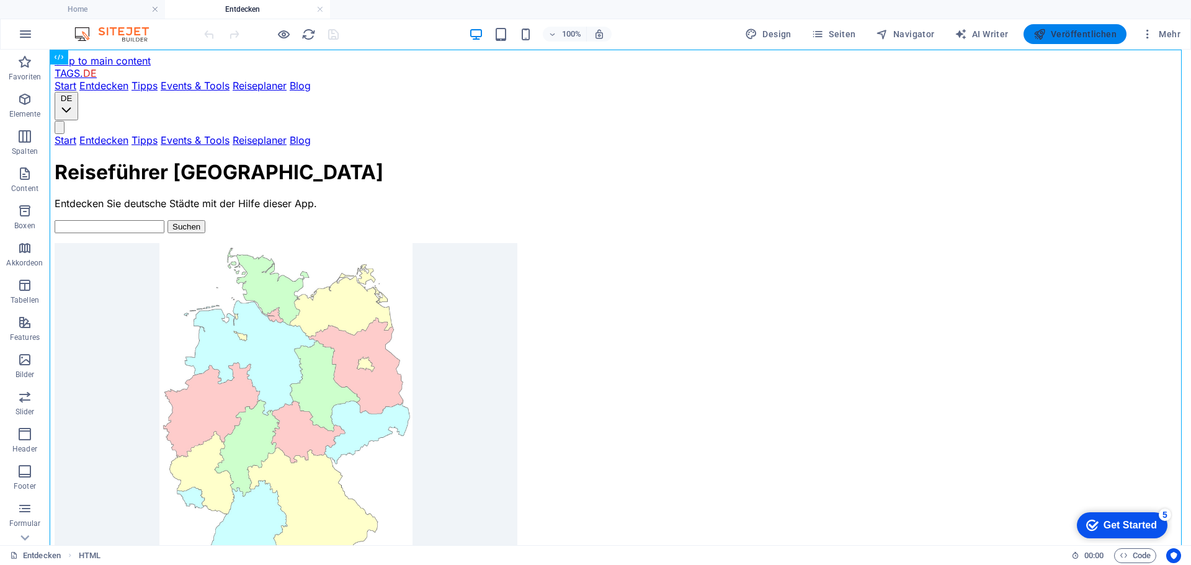
click at [1070, 31] on span "Veröffentlichen" at bounding box center [1075, 34] width 83 height 12
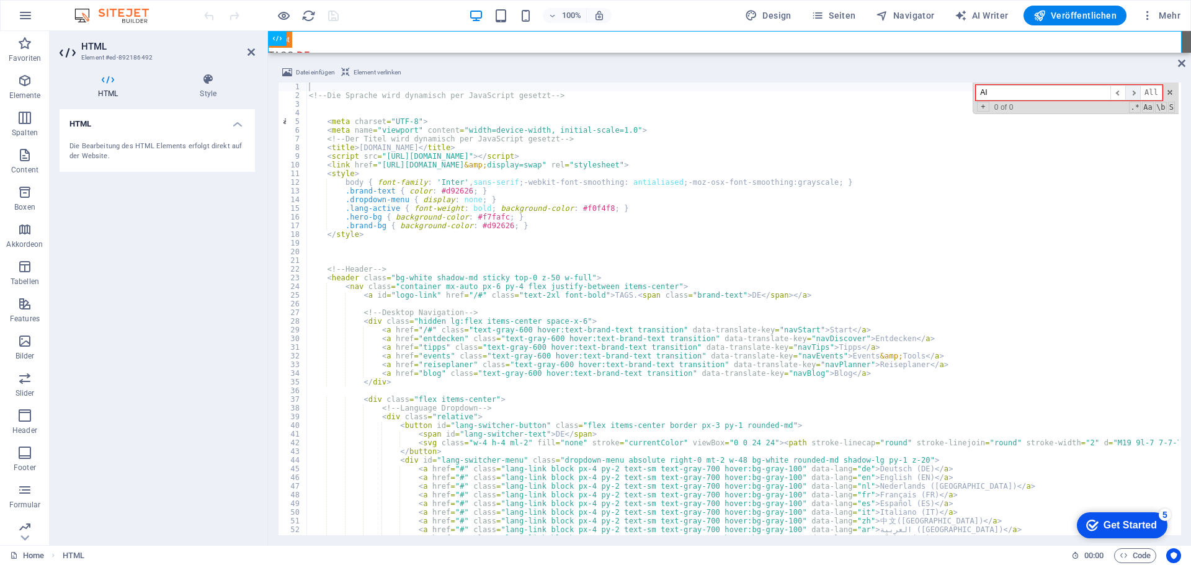
type input "A"
type input "api"
click at [1172, 92] on span at bounding box center [1170, 92] width 9 height 9
type textarea "<link href="[URL][DOMAIN_NAME]" rel="stylesheet">"
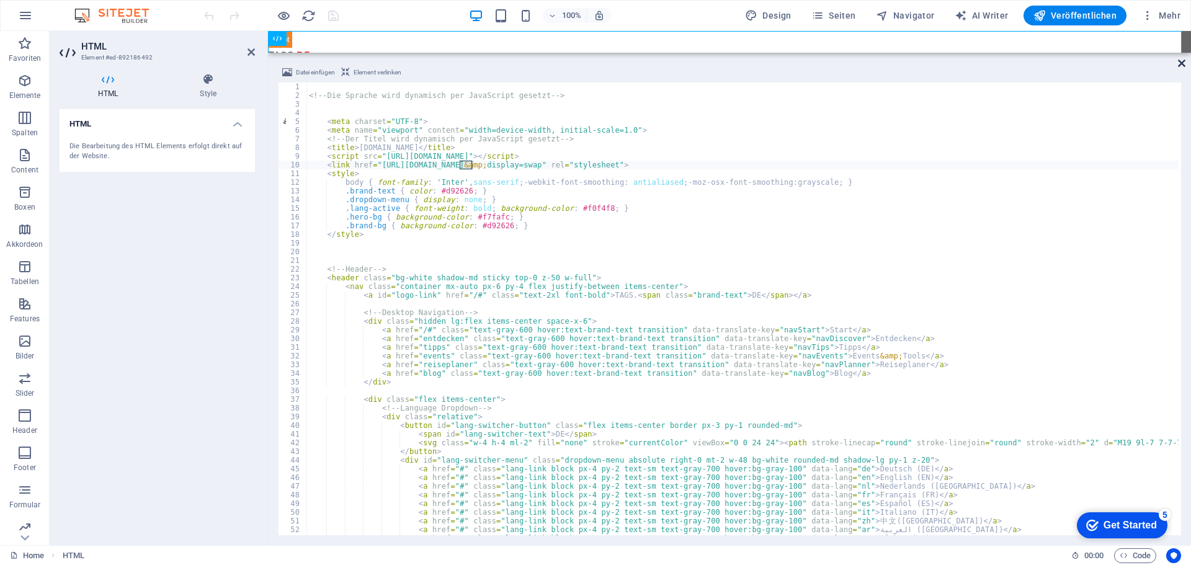
click at [1182, 66] on icon at bounding box center [1181, 63] width 7 height 10
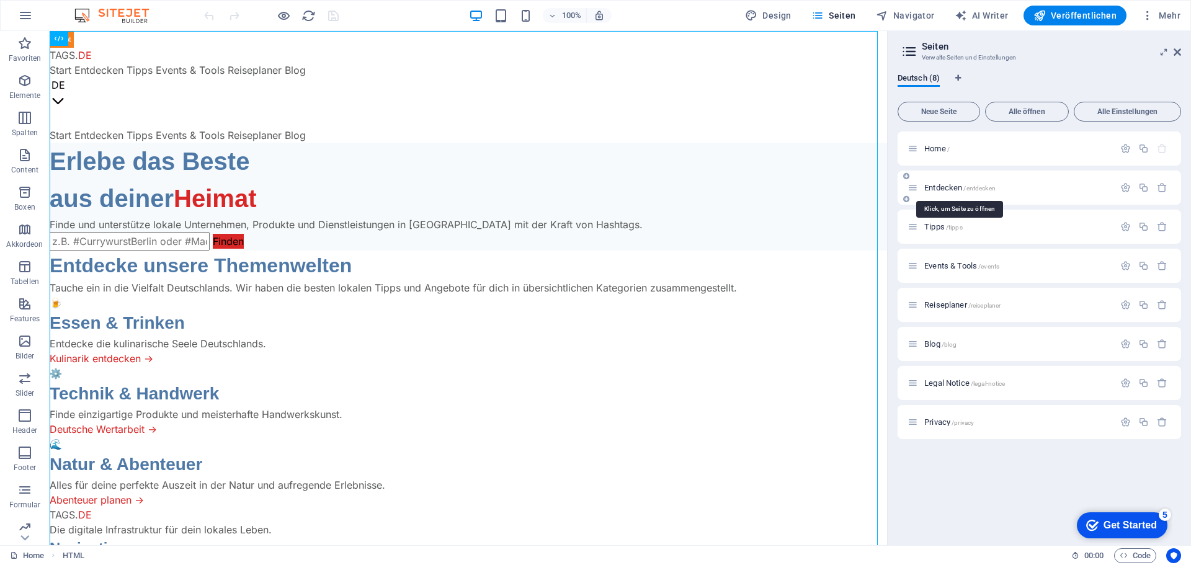
click at [939, 188] on span "Entdecken /entdecken" at bounding box center [960, 187] width 71 height 9
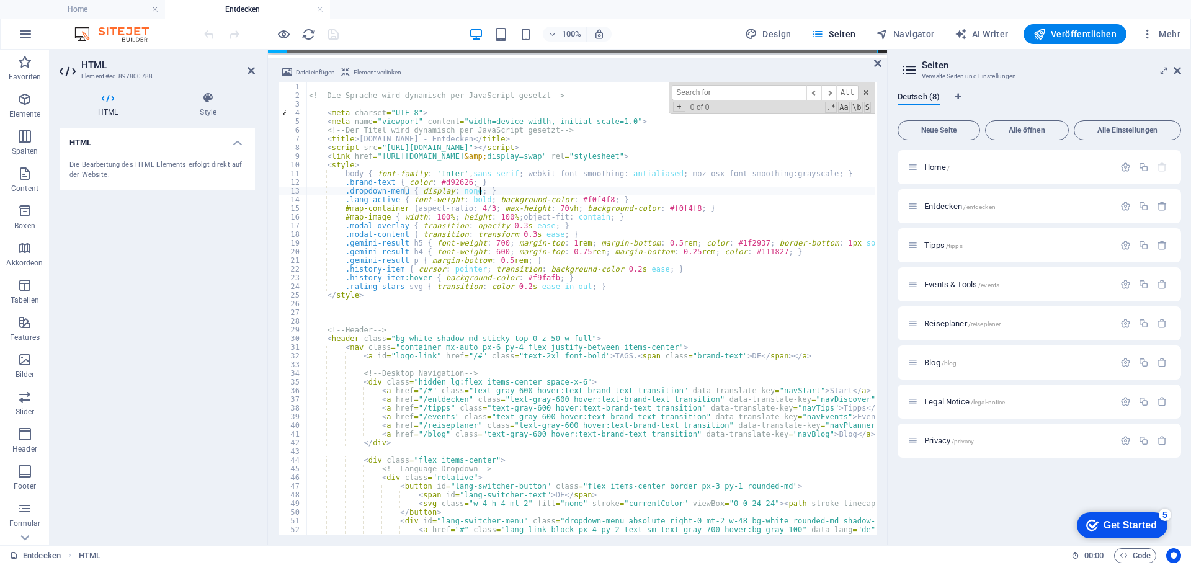
paste textarea "[SECURITY_DATA]"
type textarea ".dropdown-menu { display: none; }"
click at [720, 95] on input at bounding box center [739, 93] width 135 height 16
paste input "[SECURITY_DATA]"
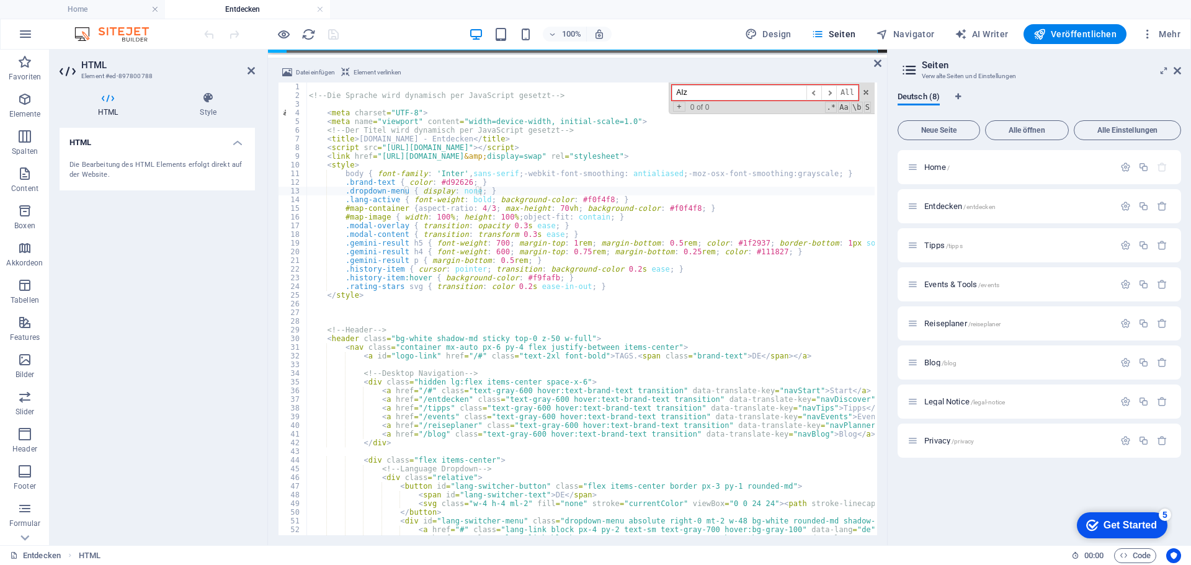
type input "AI"
type textarea "#map-container { aspect-ratio: 4 / 3; max-height: 70vh; background-color: #f0f4…"
type input "A"
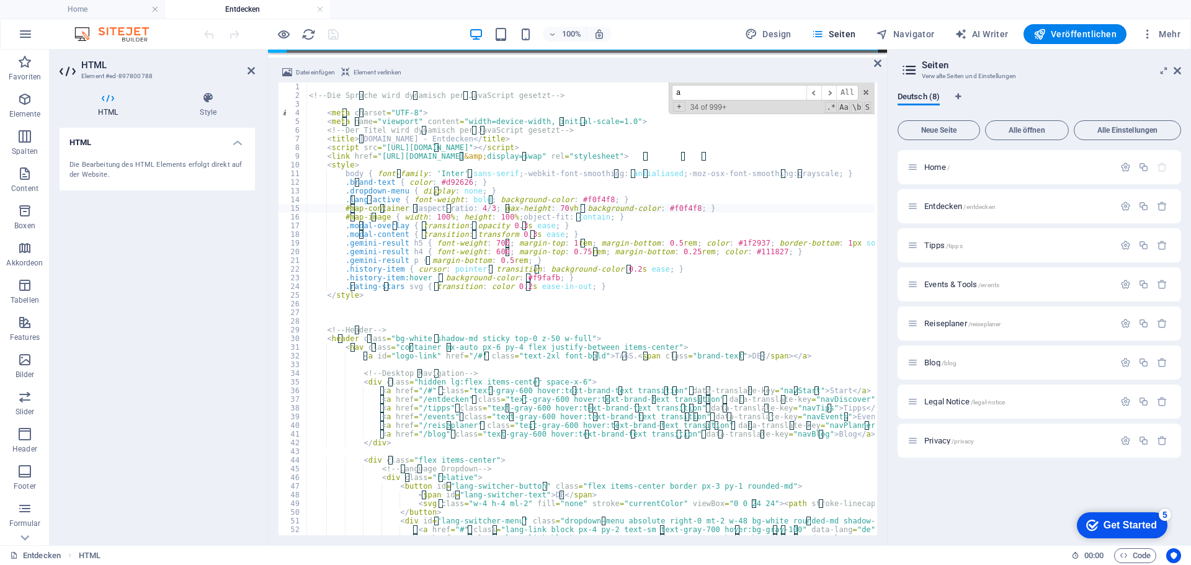
type input "ap"
type textarea "#map-image { width: 100%; height: 100%; object-fit: contain; }"
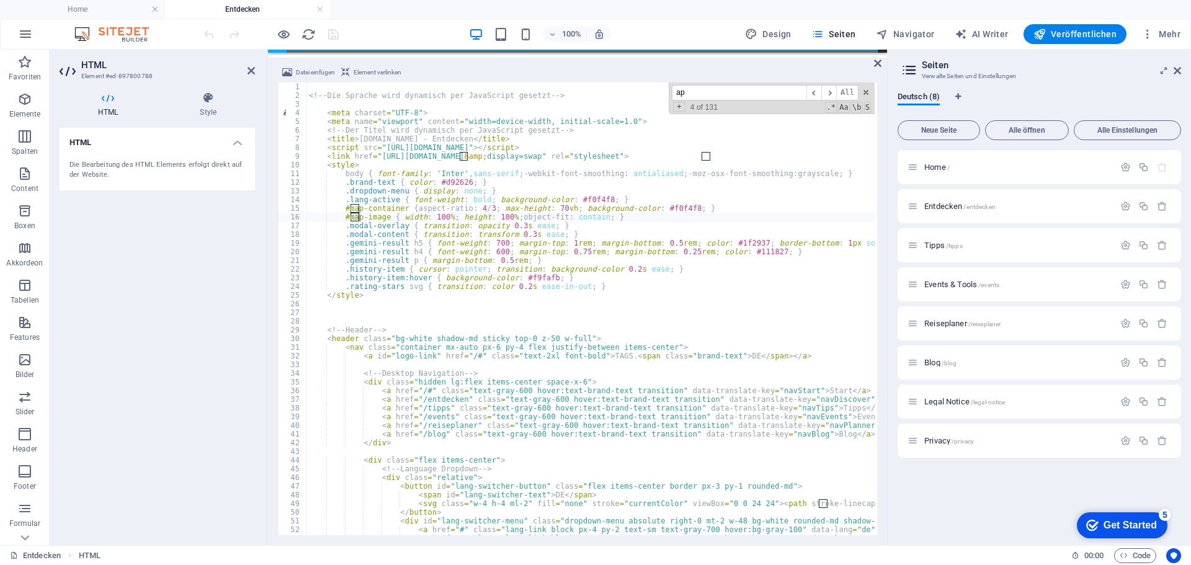
type input "api"
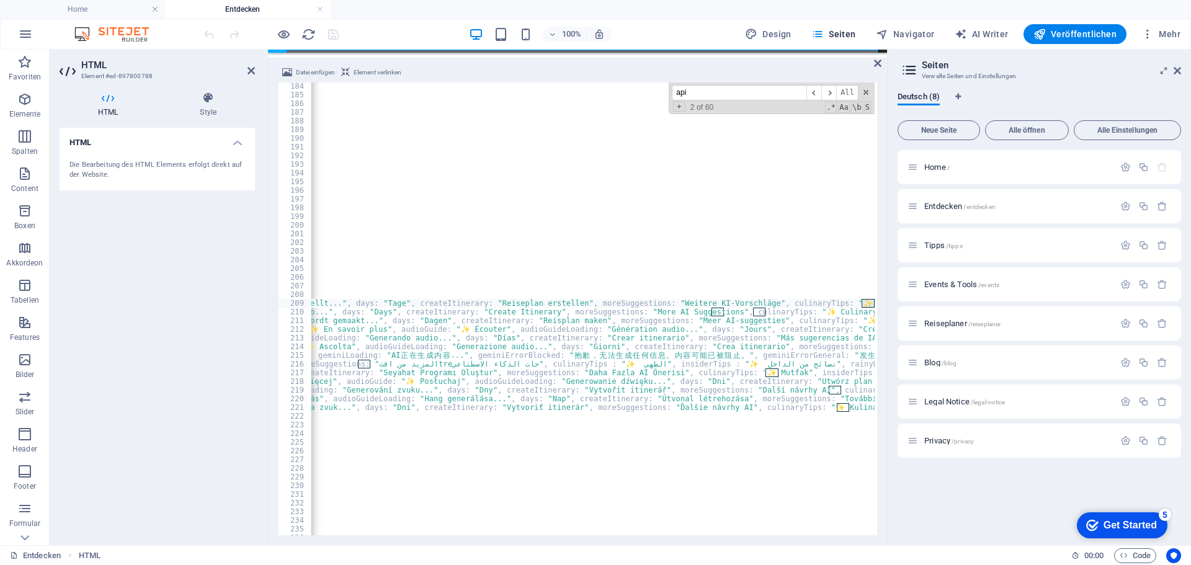
scroll to position [0, 3486]
type input "api_"
type textarea "const API_URL = '/api/generate/'; // Pfad zu Ihrem PHP-Proxy-Skript"
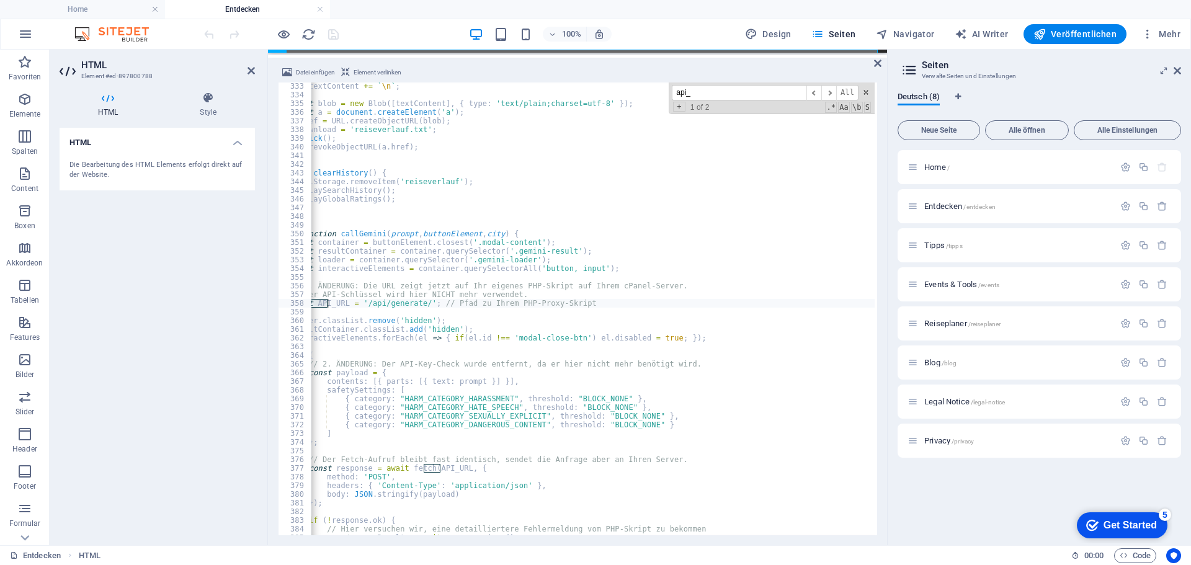
scroll to position [0, 0]
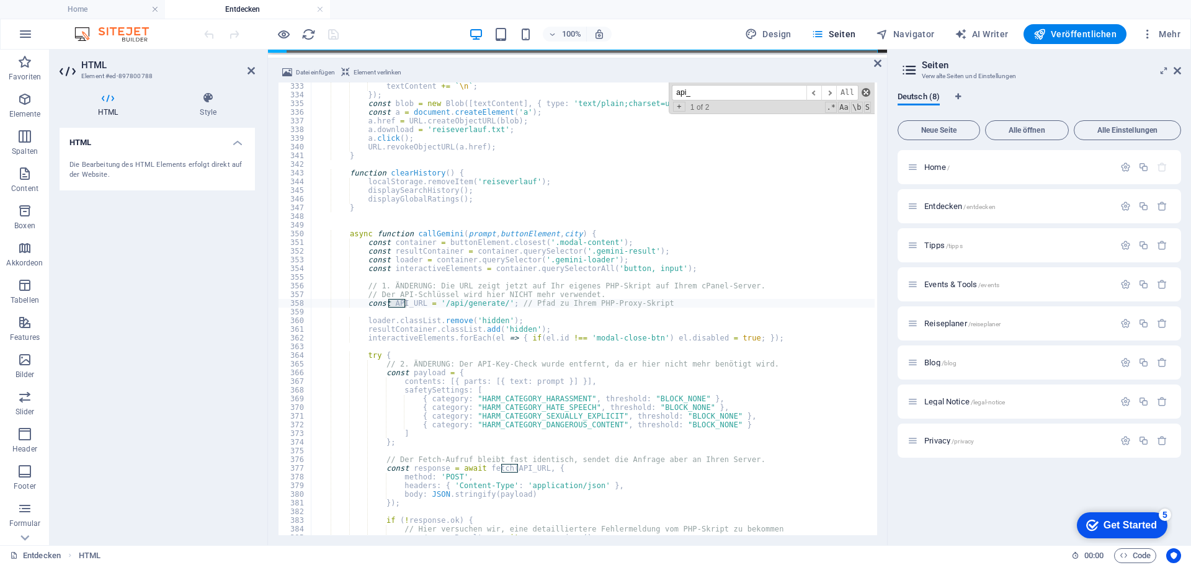
type input "api_"
click at [865, 92] on span at bounding box center [866, 92] width 9 height 9
click at [877, 63] on icon at bounding box center [877, 63] width 7 height 10
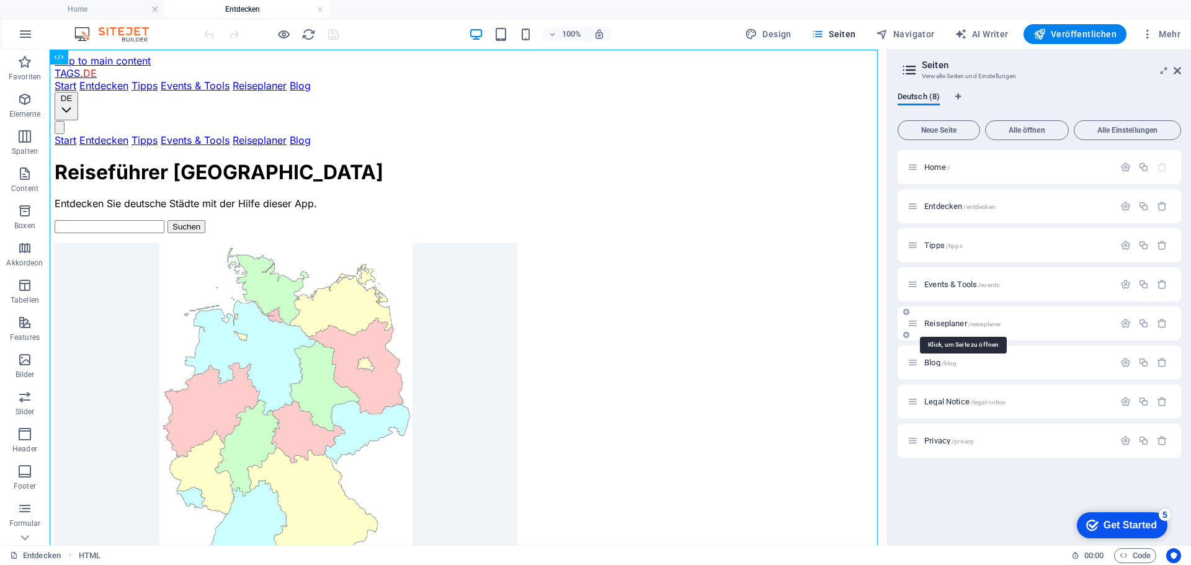
click at [946, 321] on span "Reiseplaner /reiseplaner" at bounding box center [963, 323] width 76 height 9
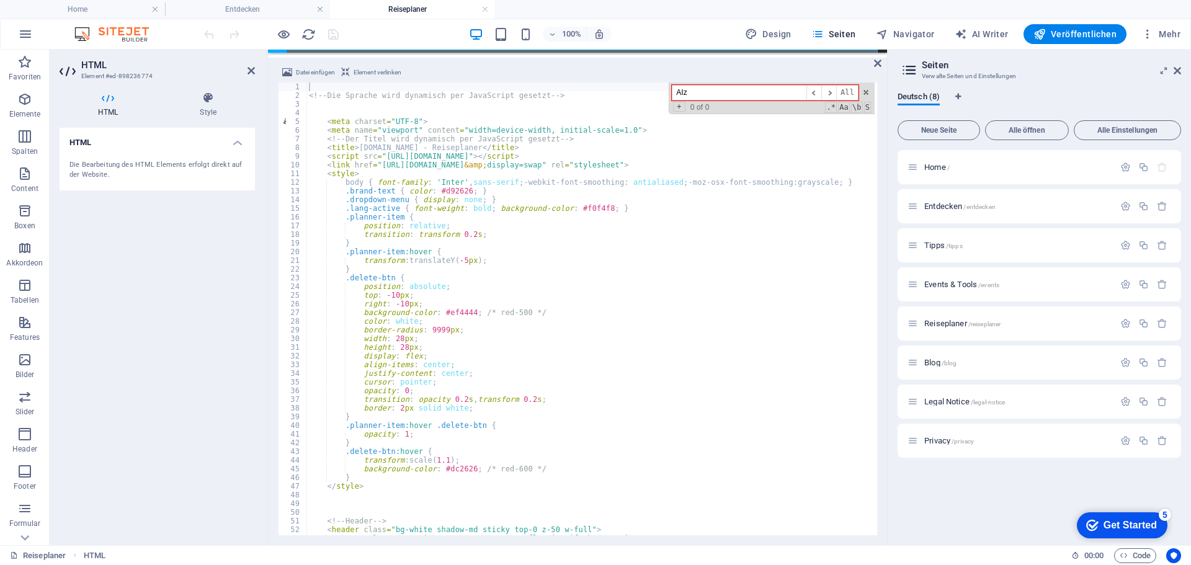
type input "AI"
type textarea "<script src="[URL][DOMAIN_NAME]"></script>"
type input "A"
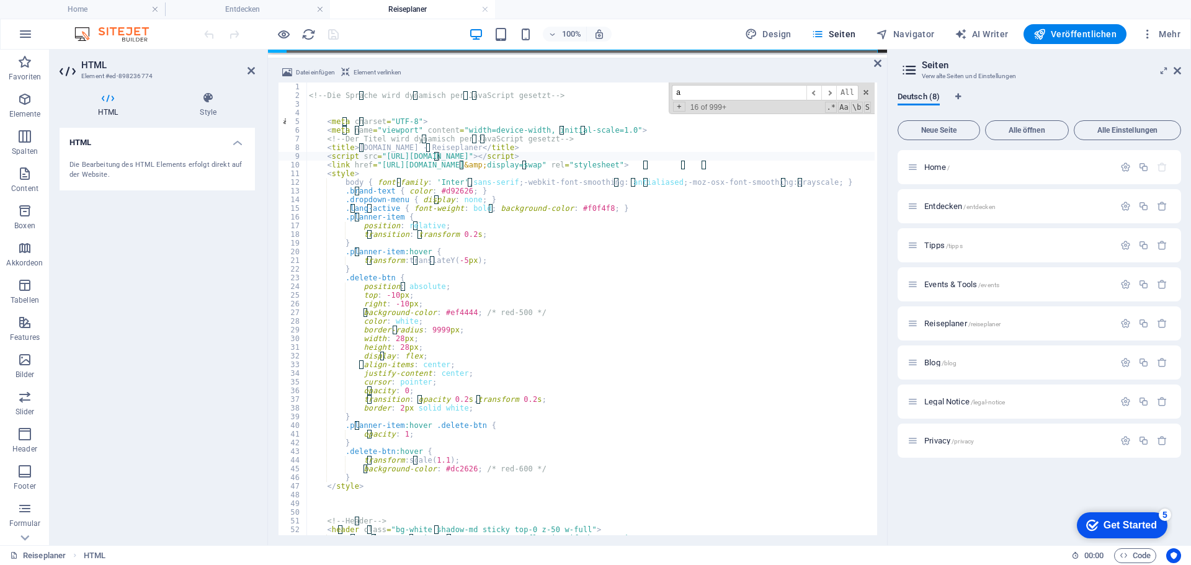
type input "ap"
type textarea "<link href="[URL][DOMAIN_NAME]" rel="stylesheet">"
type input "a"
click at [876, 64] on icon at bounding box center [877, 63] width 7 height 10
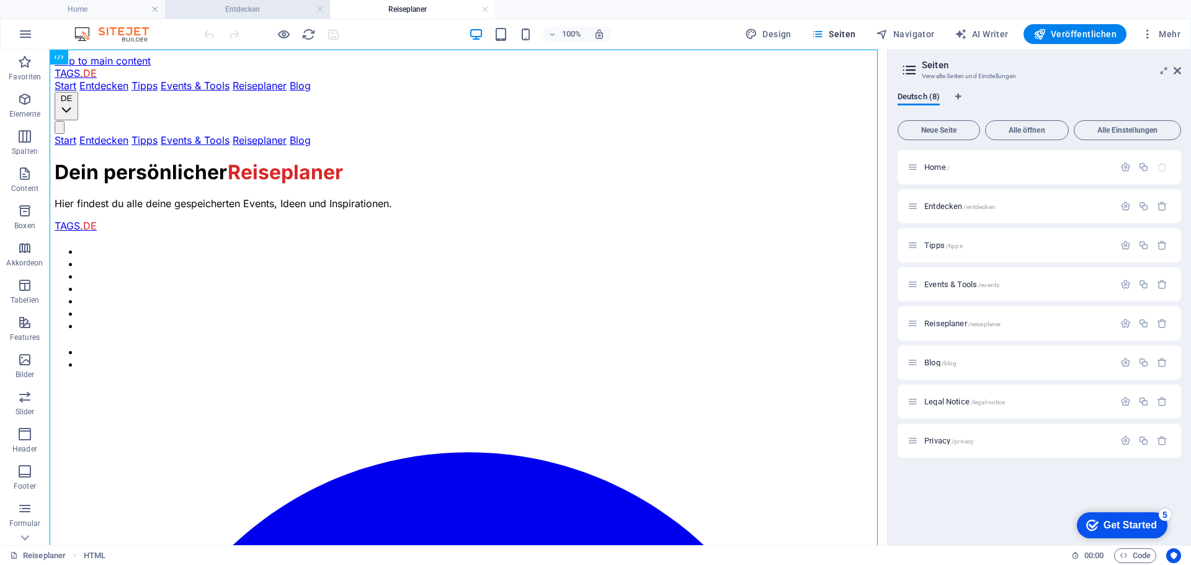
click at [323, 14] on h4 "Entdecken" at bounding box center [247, 9] width 165 height 14
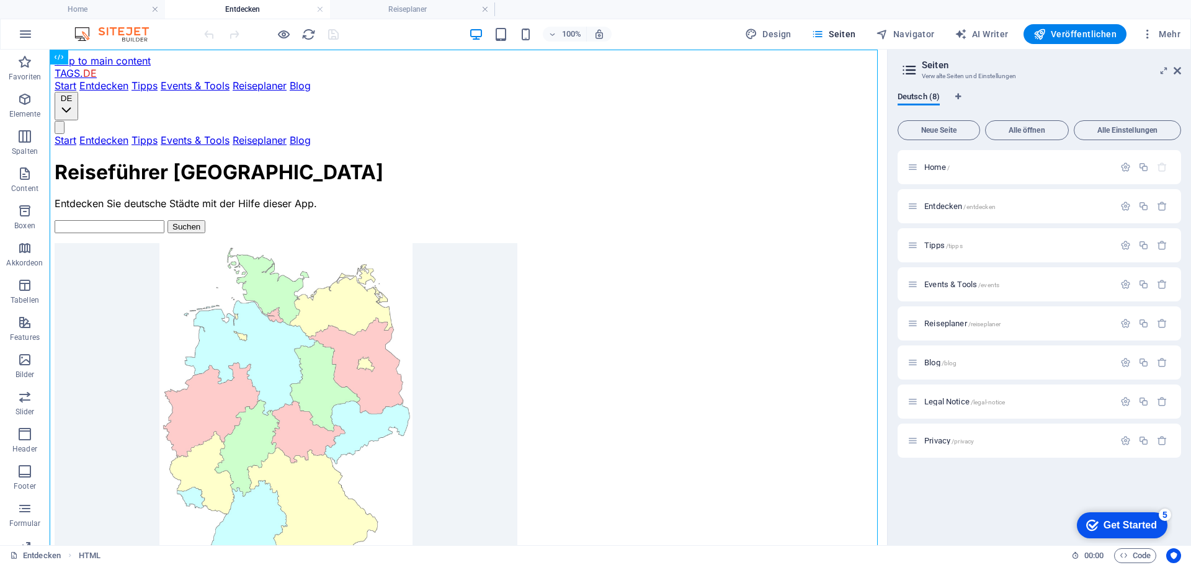
click at [315, 9] on h4 "Entdecken" at bounding box center [247, 9] width 165 height 14
click at [320, 11] on link at bounding box center [319, 10] width 7 height 12
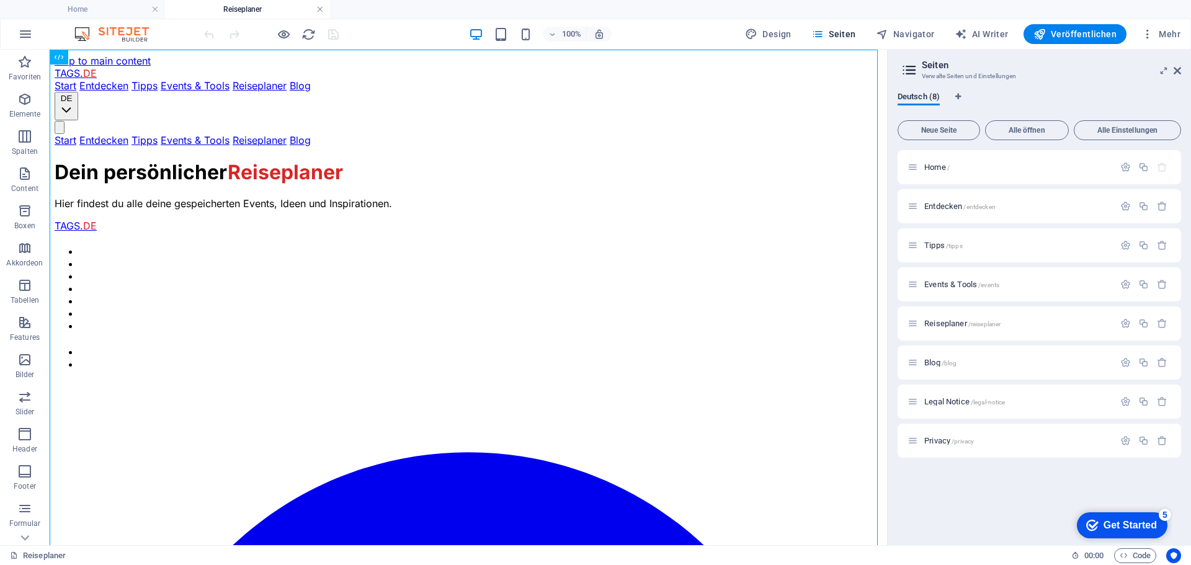
click at [320, 7] on link at bounding box center [319, 10] width 7 height 12
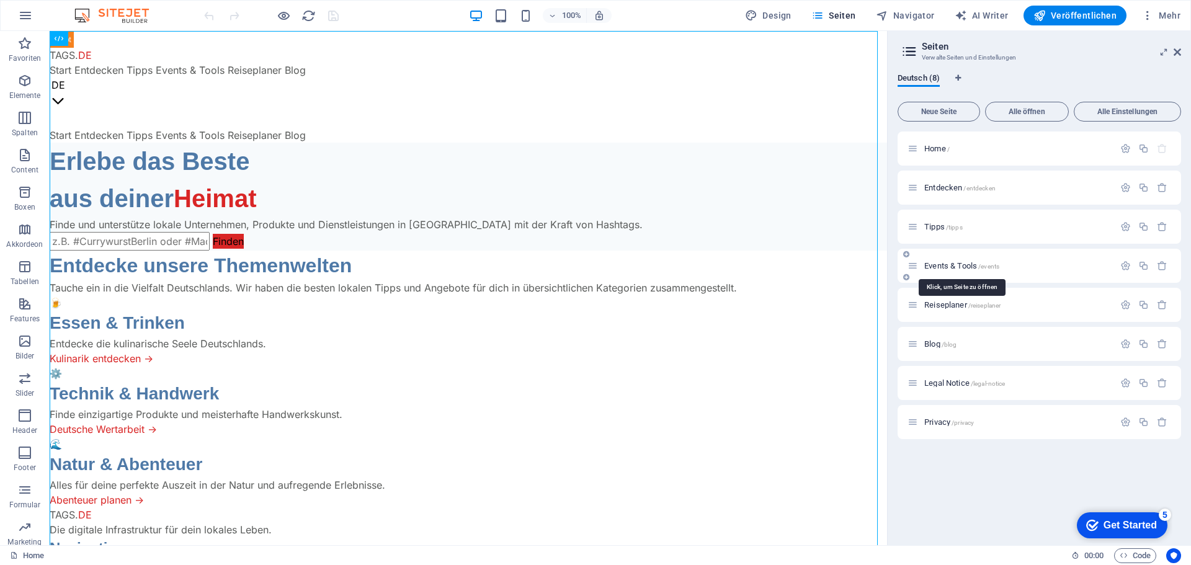
click at [941, 263] on span "Events & Tools /events" at bounding box center [962, 265] width 75 height 9
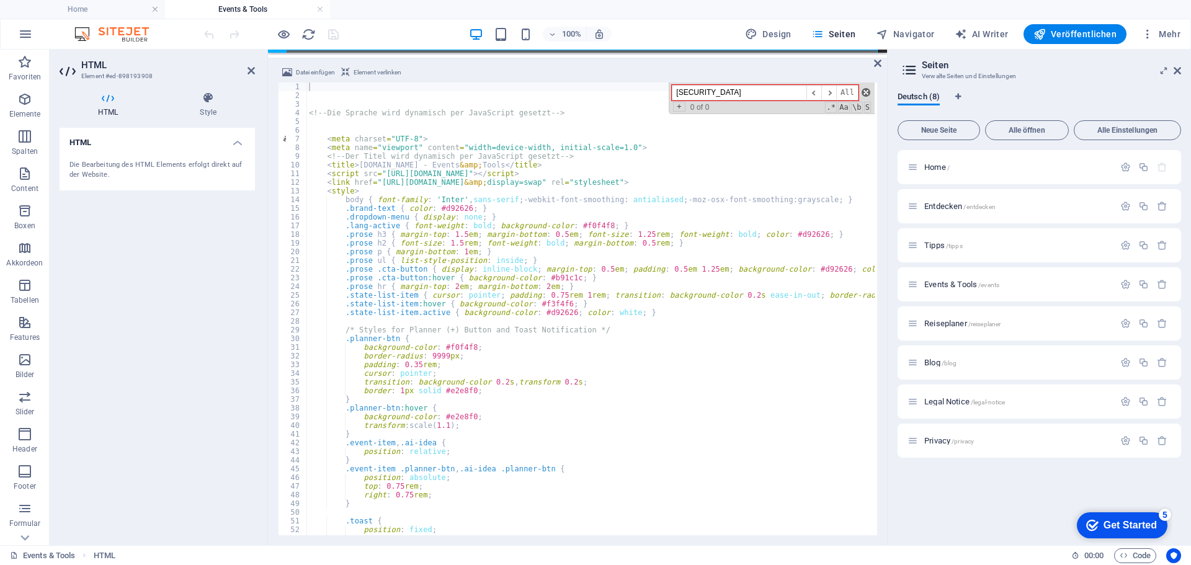
type input "[SECURITY_DATA]"
click at [865, 94] on span at bounding box center [866, 92] width 9 height 9
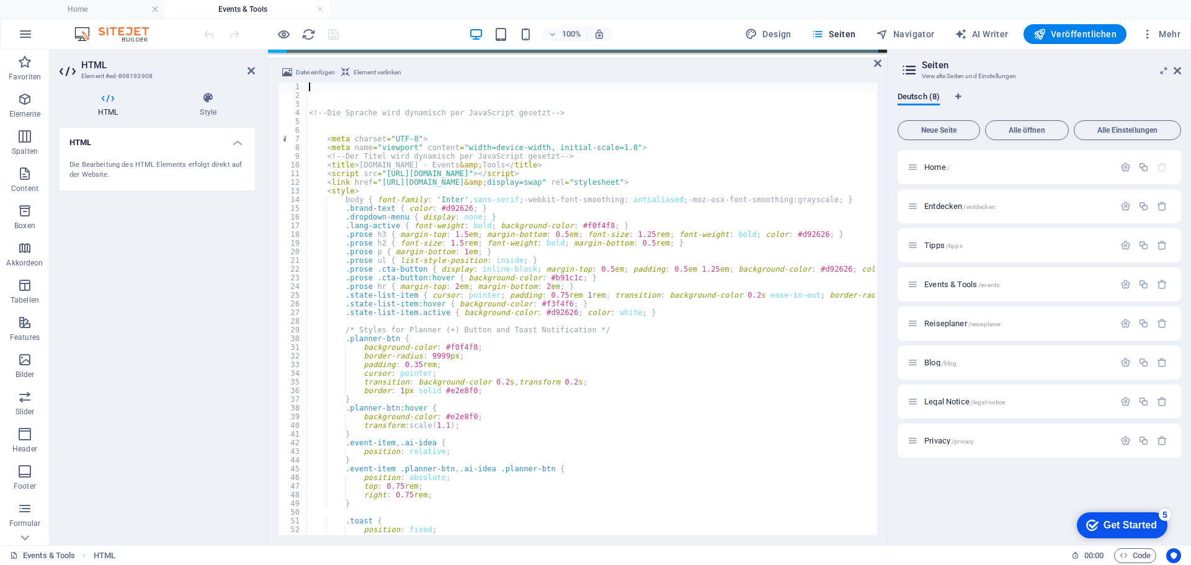
scroll to position [0, 0]
click at [877, 61] on icon at bounding box center [877, 63] width 7 height 10
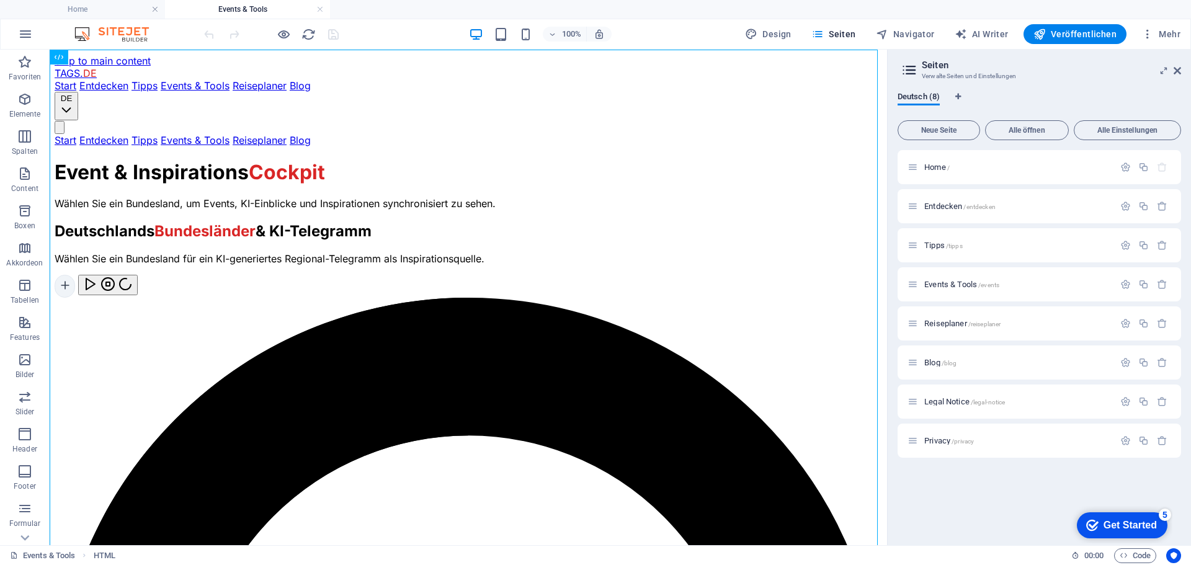
click at [691, 32] on div "100% Design Seiten Navigator AI Writer Veröffentlichen Mehr" at bounding box center [694, 34] width 984 height 20
click at [933, 243] on span "Tipps /tipps" at bounding box center [944, 245] width 38 height 9
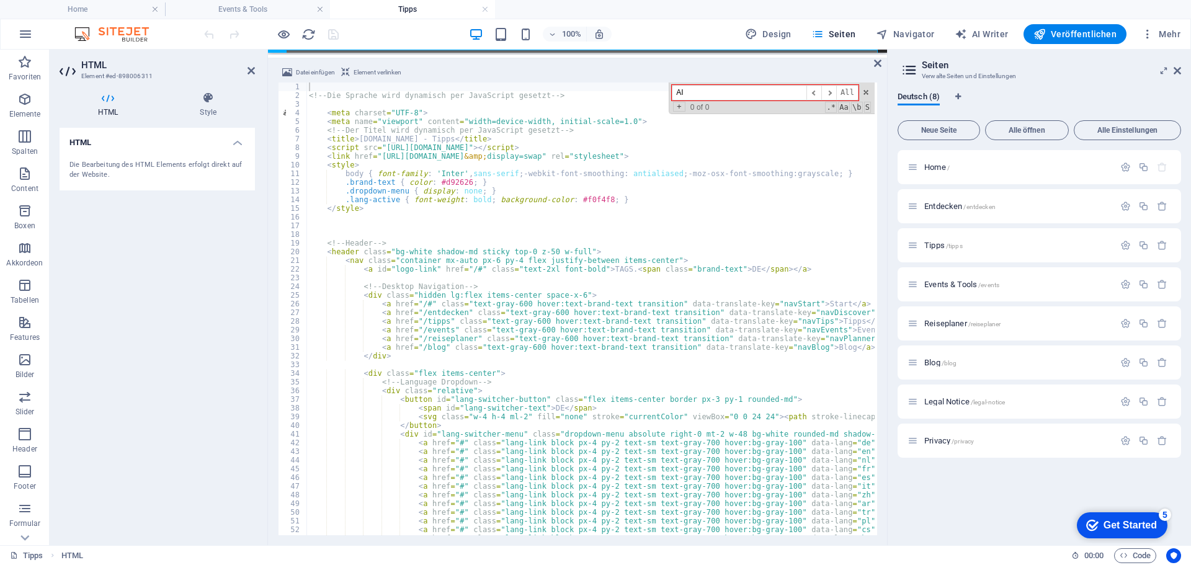
type input "A"
type input "api_"
click at [879, 60] on icon at bounding box center [877, 63] width 7 height 10
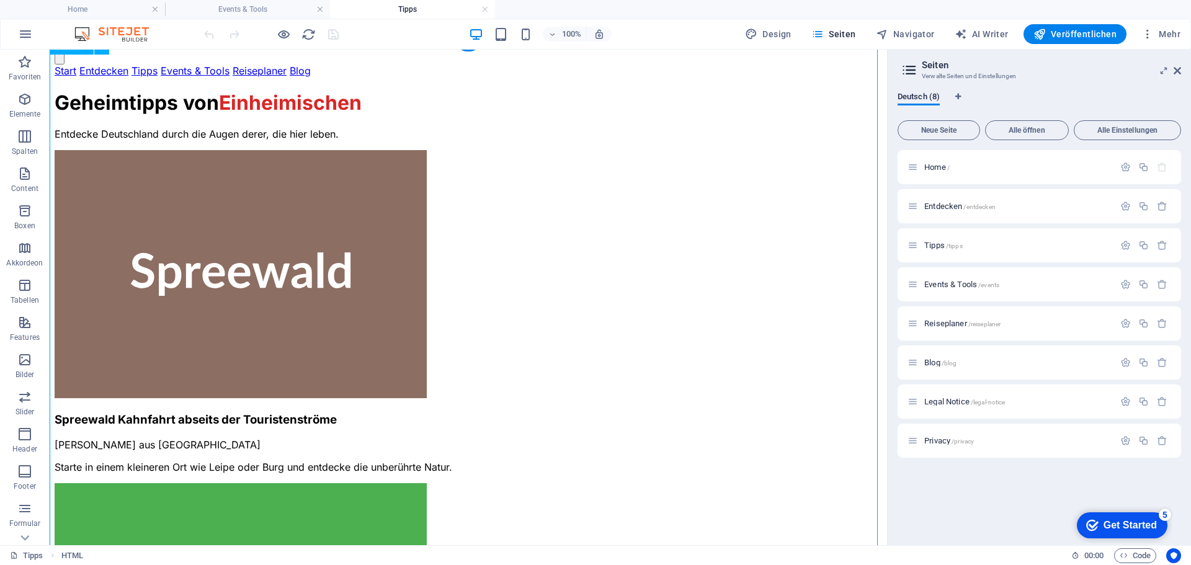
scroll to position [248, 0]
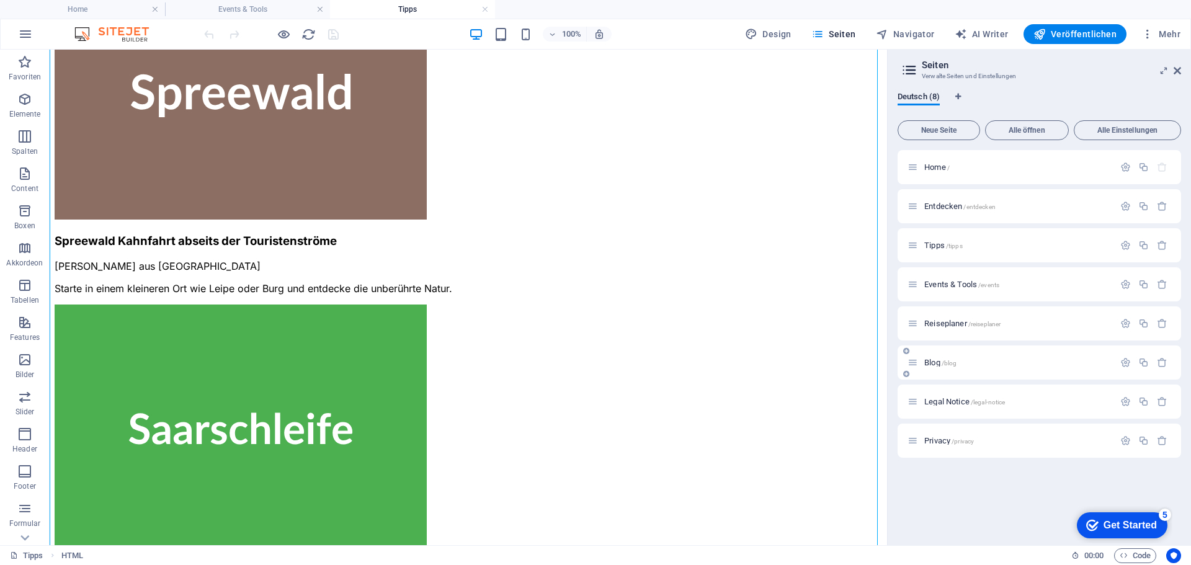
click at [929, 362] on span "Blog /blog" at bounding box center [941, 362] width 32 height 9
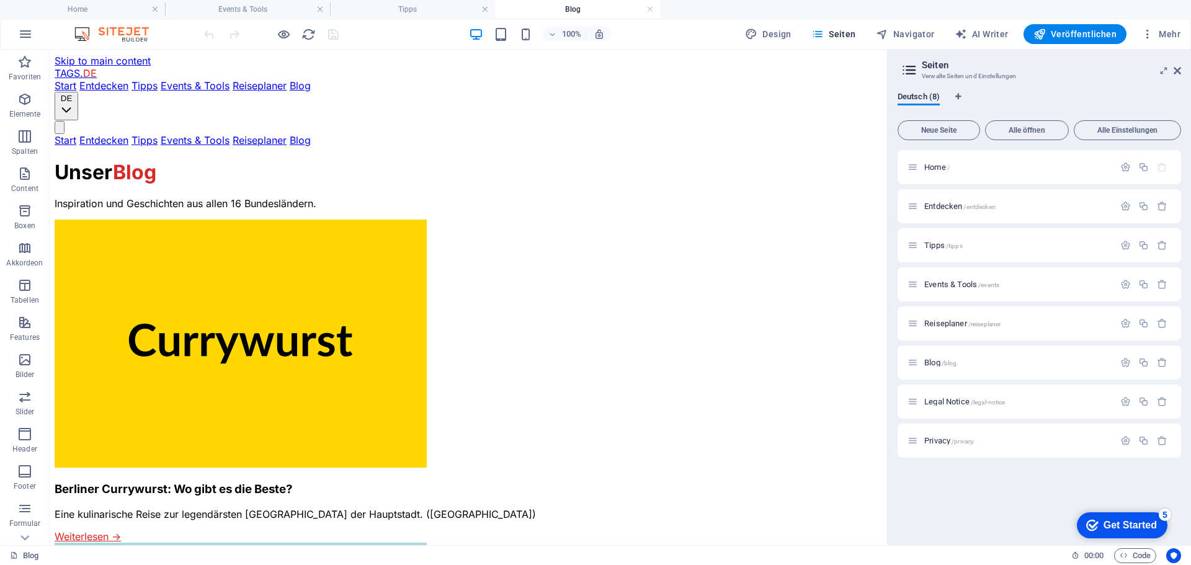
scroll to position [0, 0]
click at [1178, 69] on icon at bounding box center [1177, 71] width 7 height 10
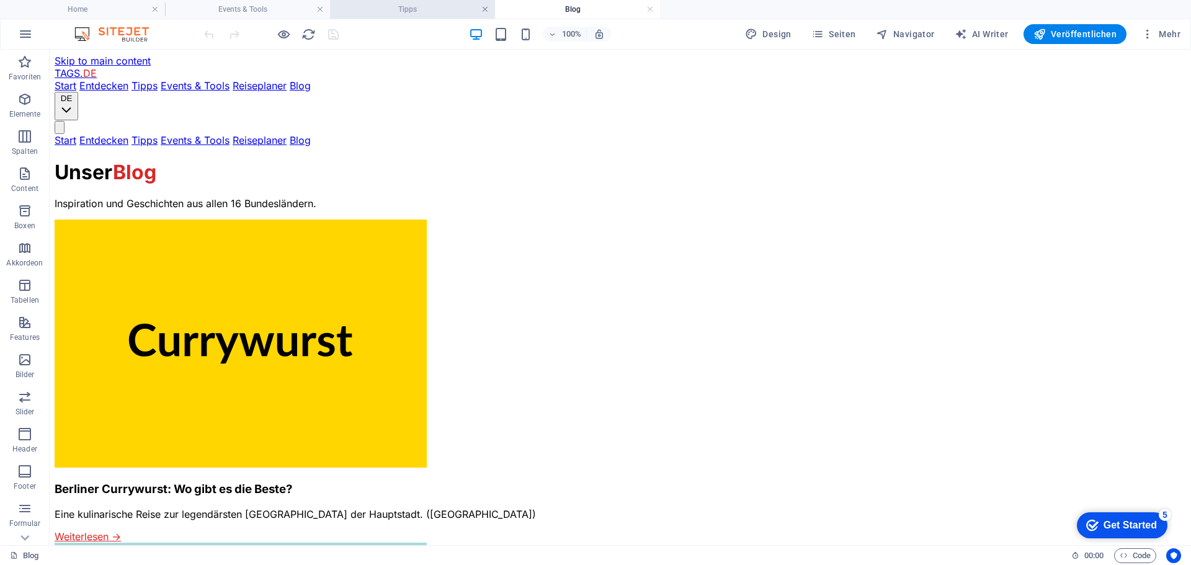
click at [484, 11] on link at bounding box center [485, 10] width 7 height 12
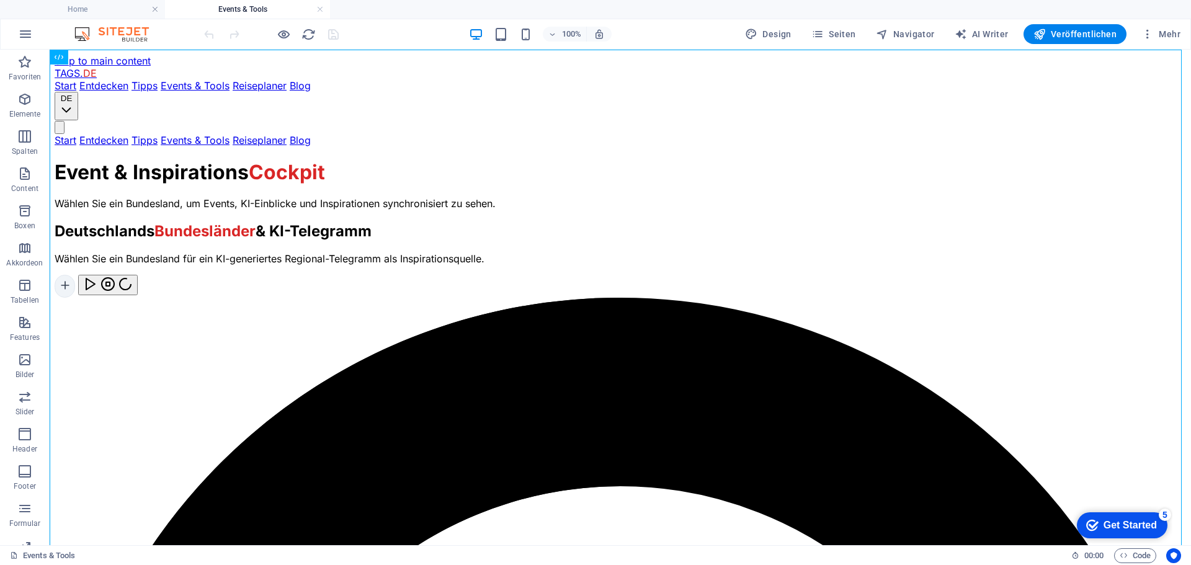
click at [276, 6] on h4 "Events & Tools" at bounding box center [247, 9] width 165 height 14
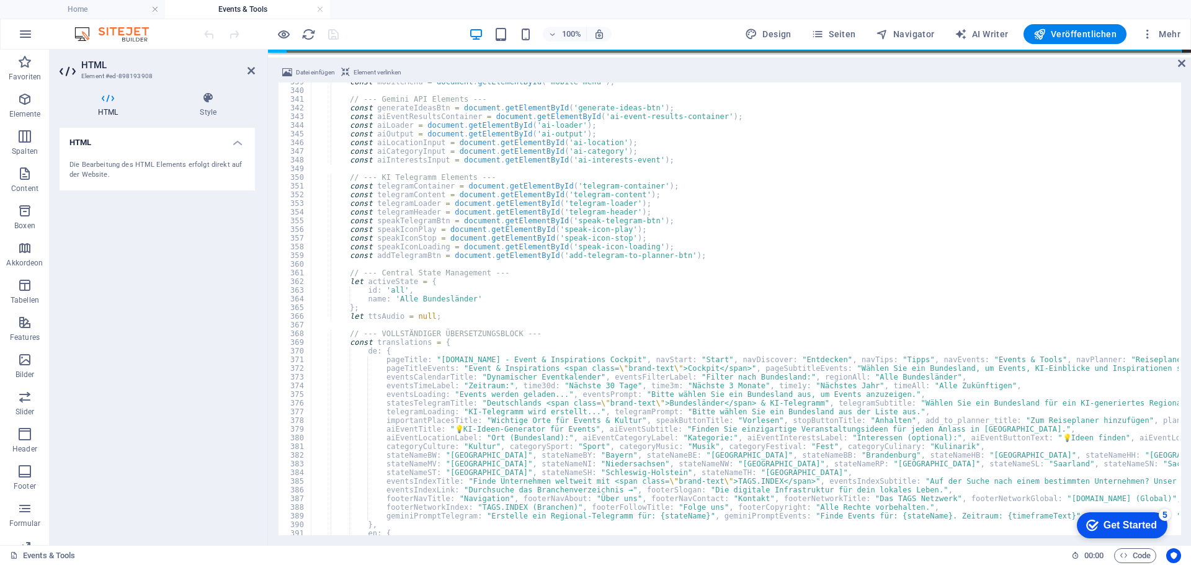
scroll to position [2904, 0]
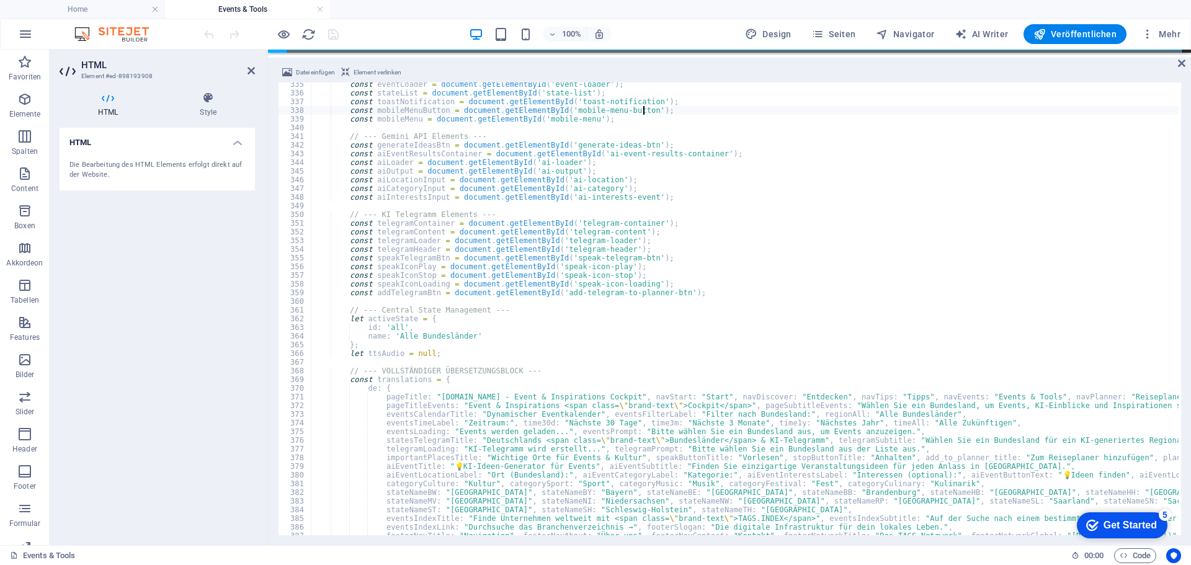
type textarea "const mobileMenuButton = document.getElementById('mobile-menu-button');"
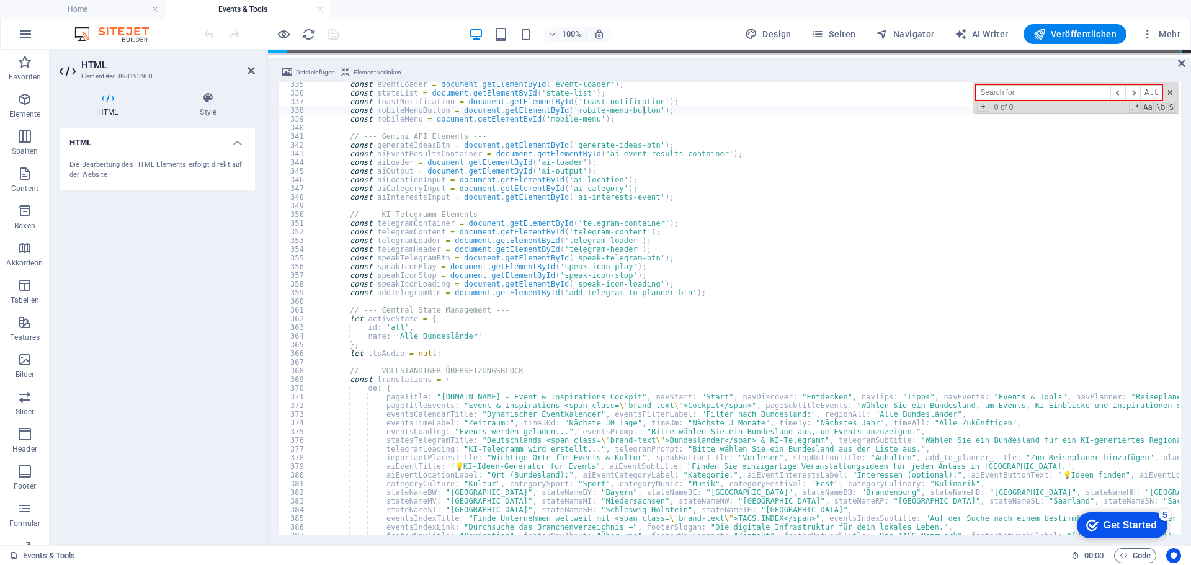
scroll to position [0, 0]
type input "c"
type textarea "const mobileMenu = document.getElementById('mobile-menu');"
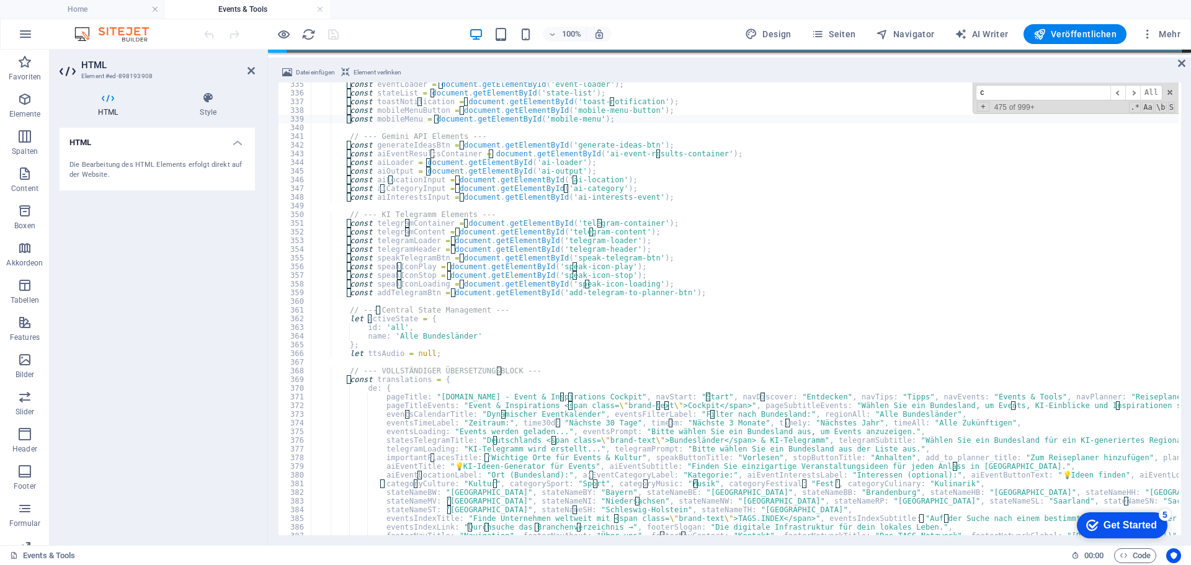
type input "ca"
type textarea "const aiLocationInput = document.getElementById('ai-location');"
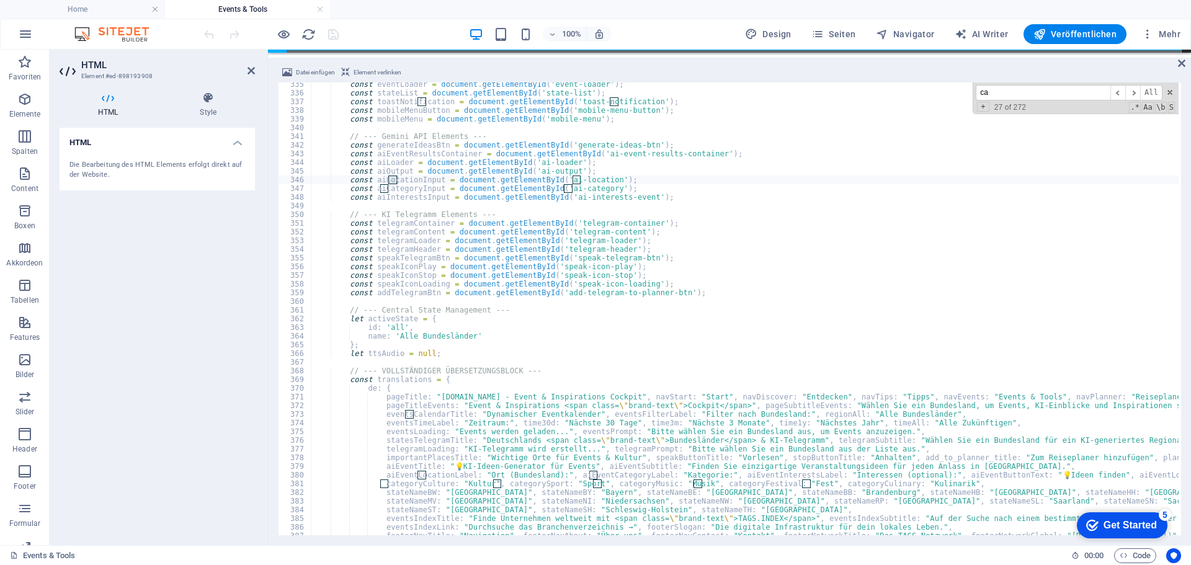
type input "cal"
type textarea "eventsCalendarTitle: "Dynamischer Eventkalender", eventsFilterLabel: "Filter na…"
type input "call"
type textarea "callGeminiForStateTelegram(stateName);"
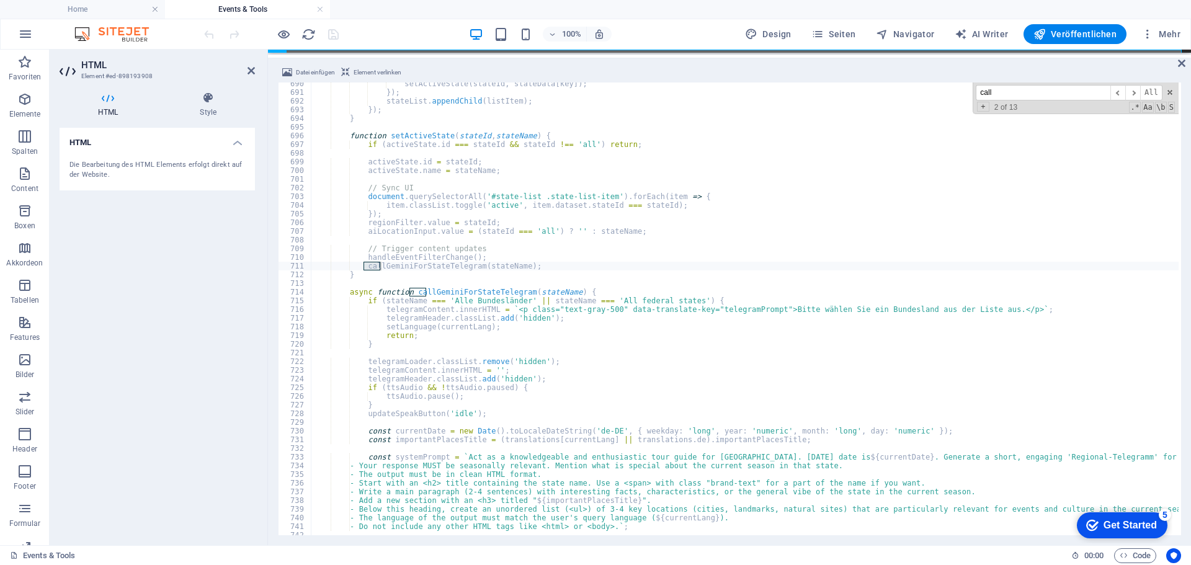
scroll to position [6063, 0]
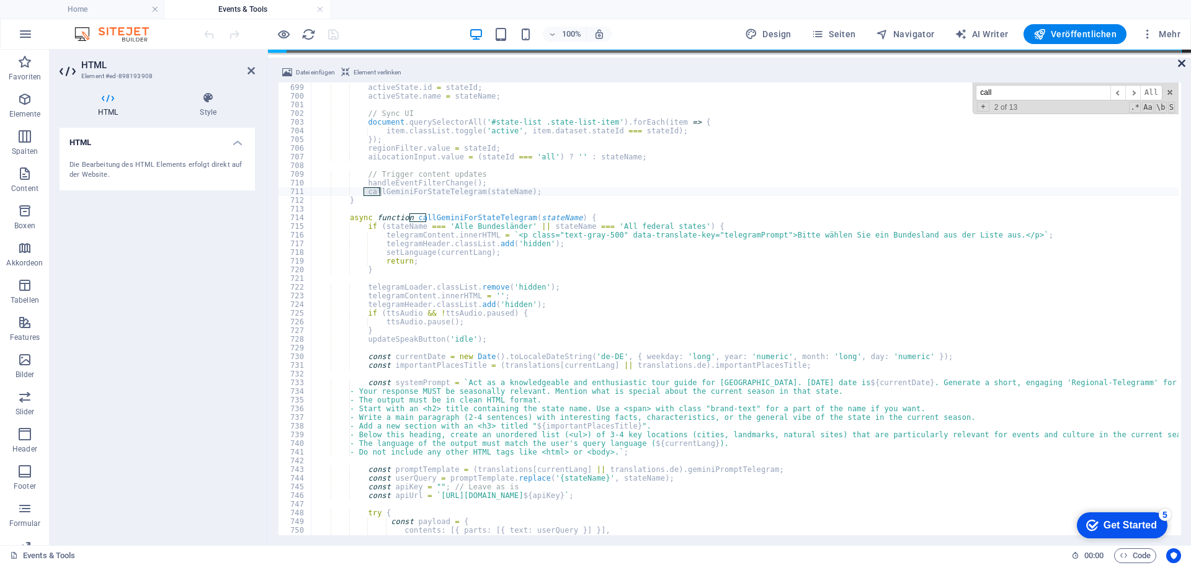
type input "call"
click at [1184, 60] on icon at bounding box center [1181, 63] width 7 height 10
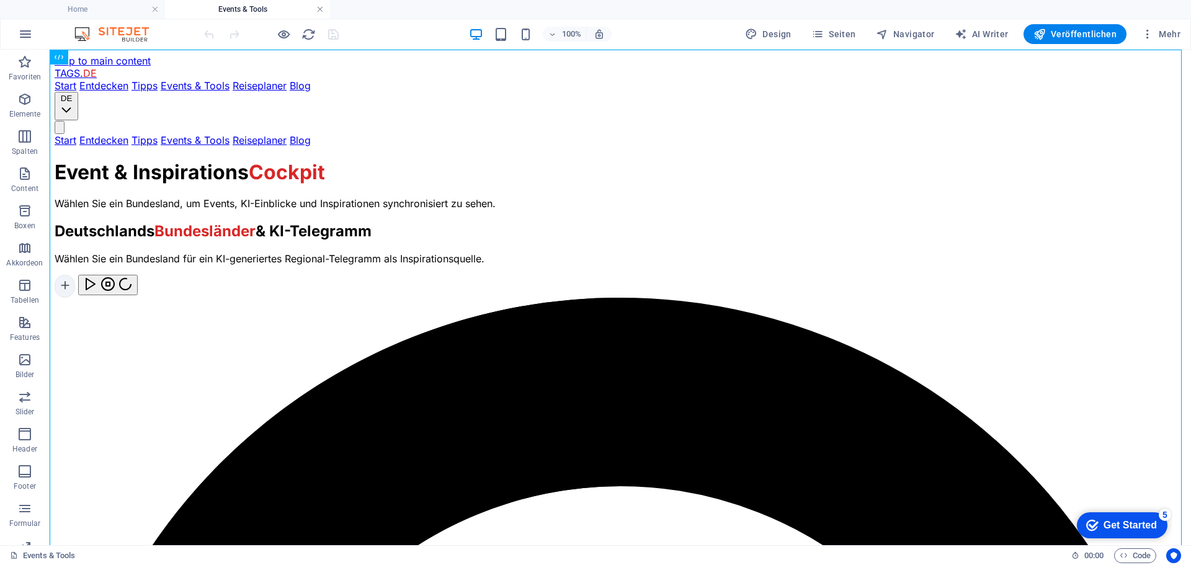
click at [319, 10] on link at bounding box center [319, 10] width 7 height 12
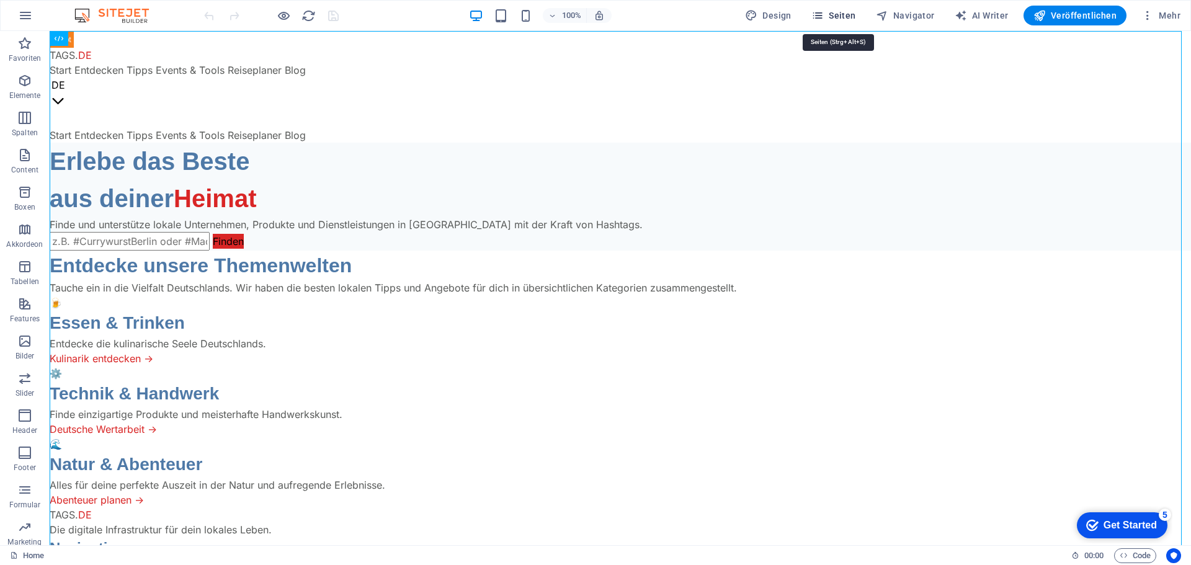
click at [838, 11] on span "Seiten" at bounding box center [834, 15] width 45 height 12
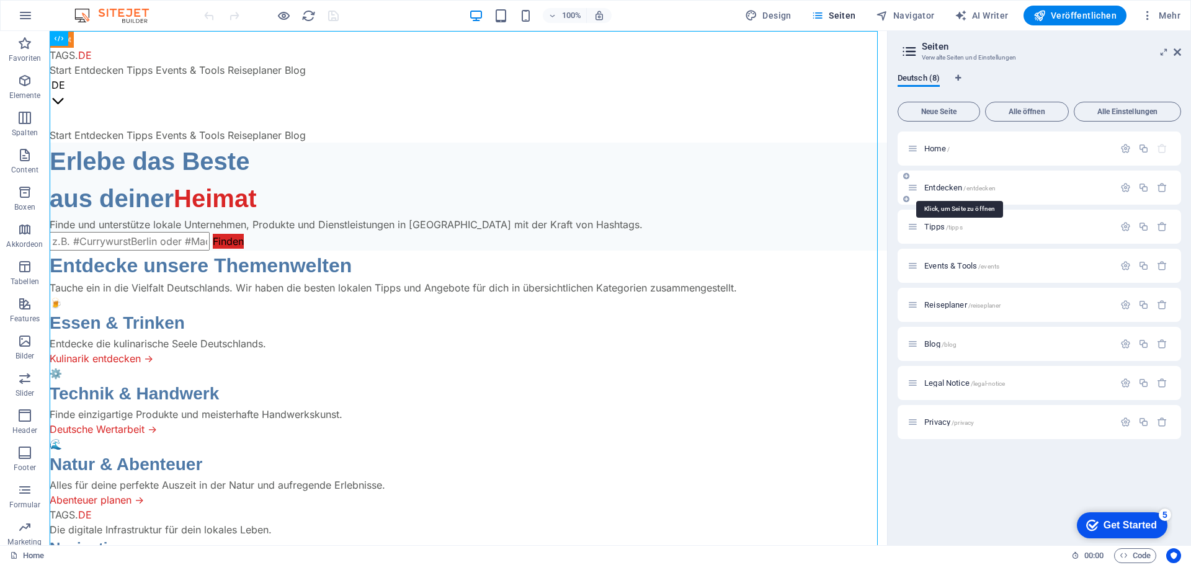
click at [933, 189] on span "Entdecken /entdecken" at bounding box center [960, 187] width 71 height 9
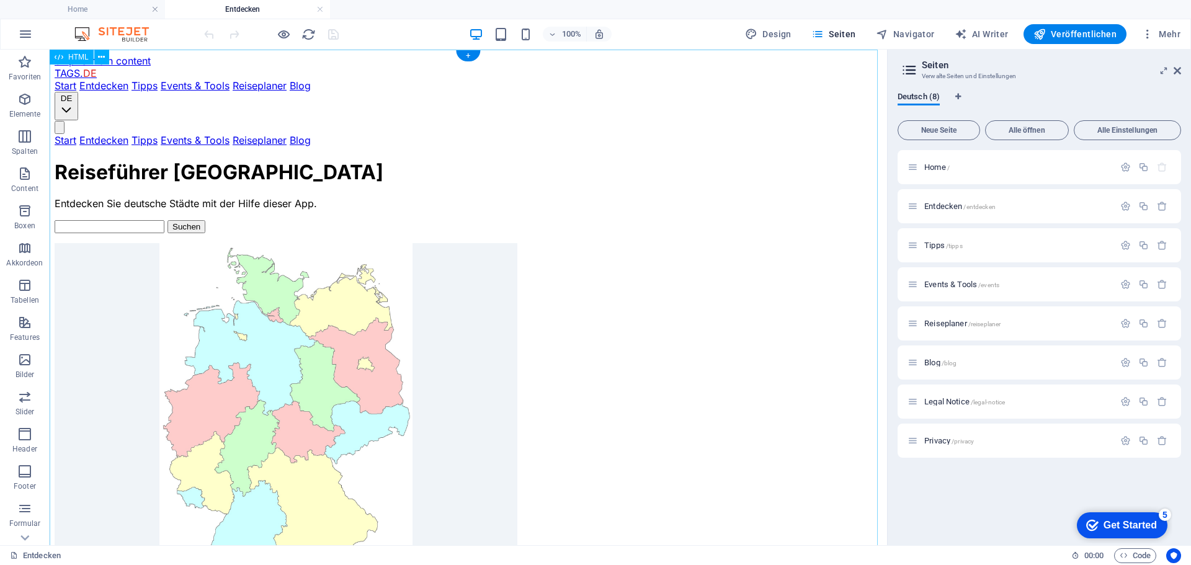
scroll to position [0, 0]
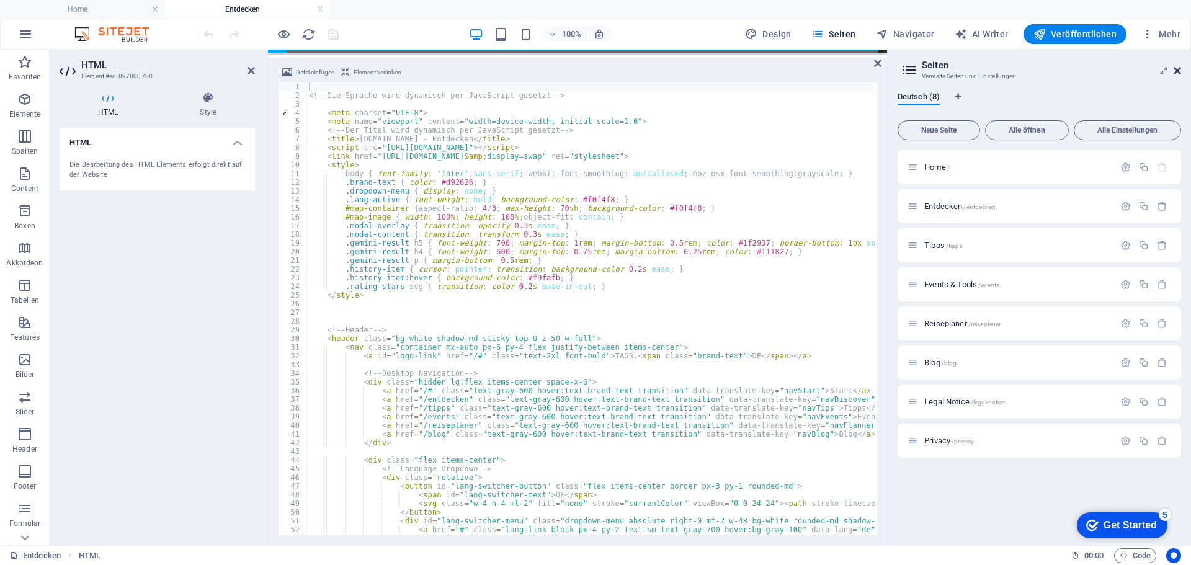
click at [1178, 73] on icon at bounding box center [1177, 71] width 7 height 10
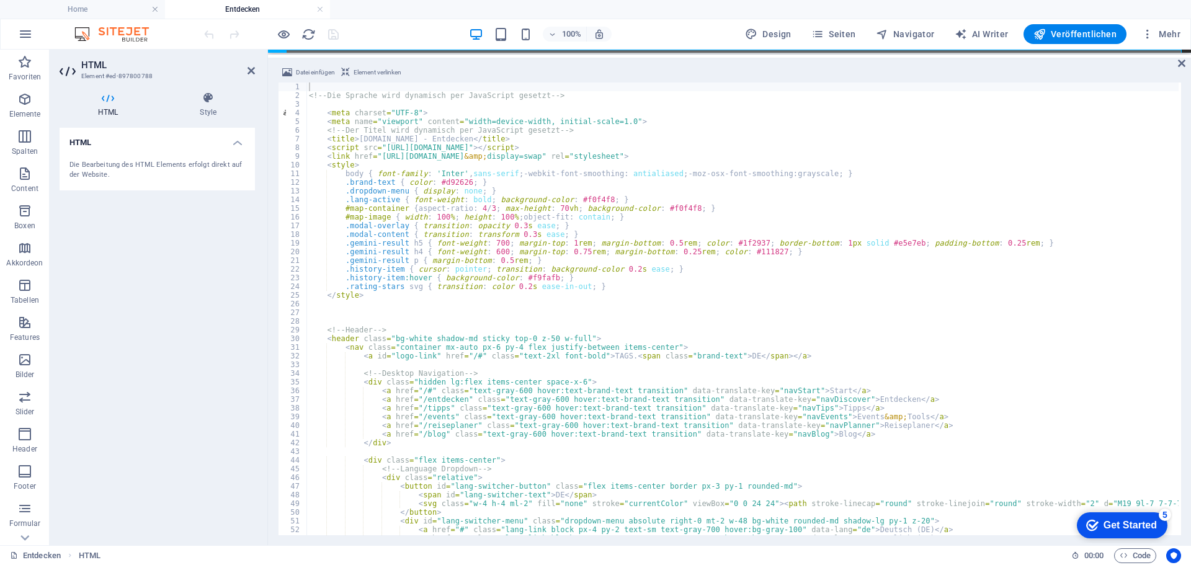
type textarea "<title>[DOMAIN_NAME] - Entdecken</title>"
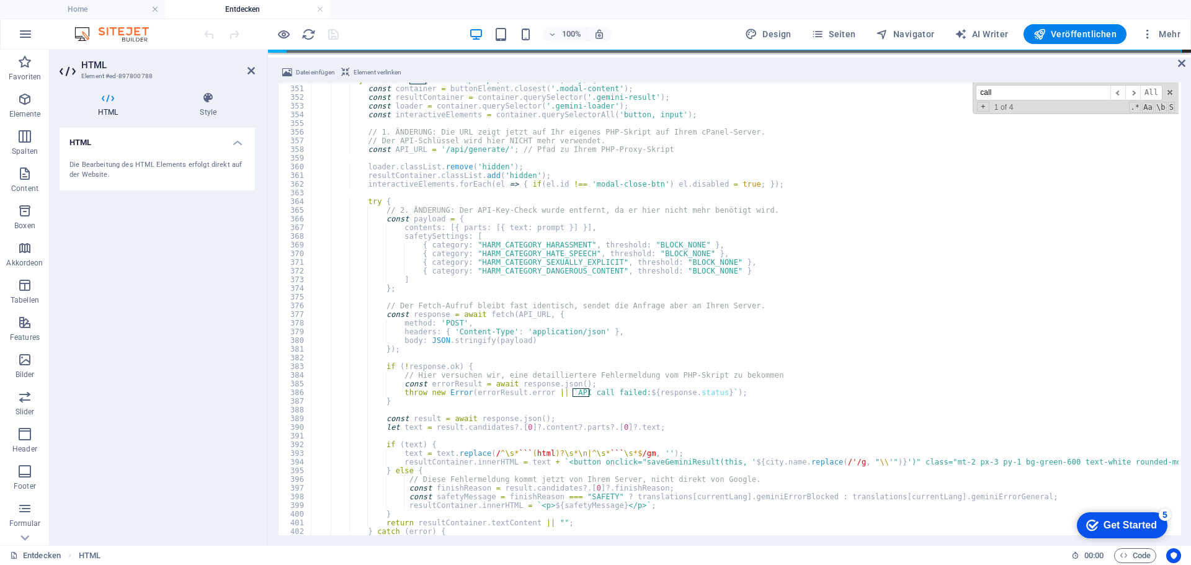
scroll to position [3039, 0]
type input "call"
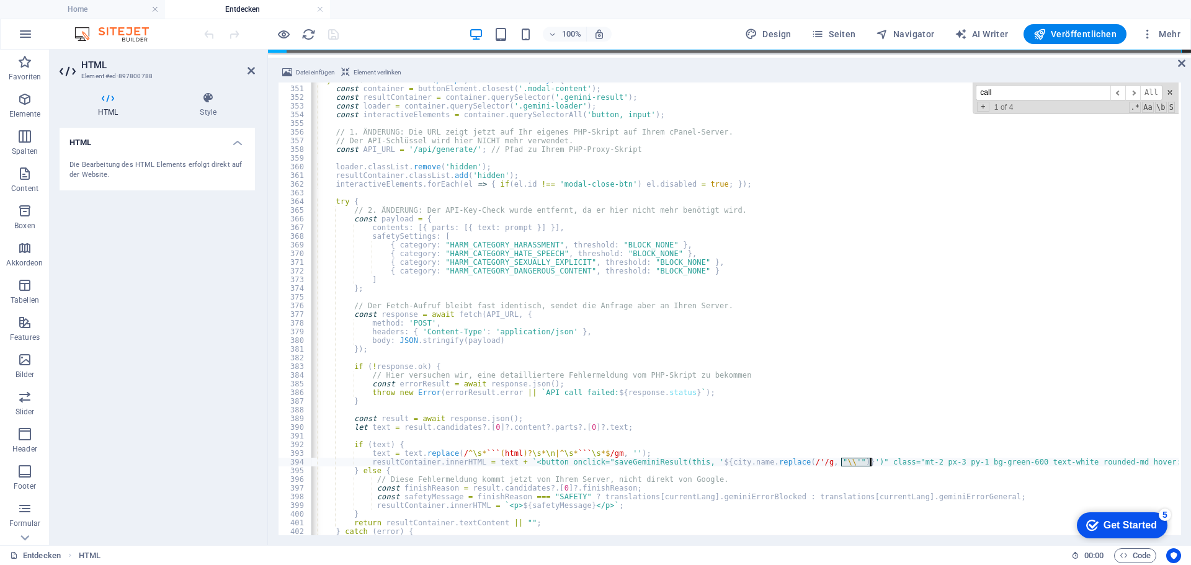
scroll to position [0, 32]
click at [841, 463] on div "async function callGemini ( prompt , buttonElement , city ) { const container =…" at bounding box center [745, 309] width 868 height 453
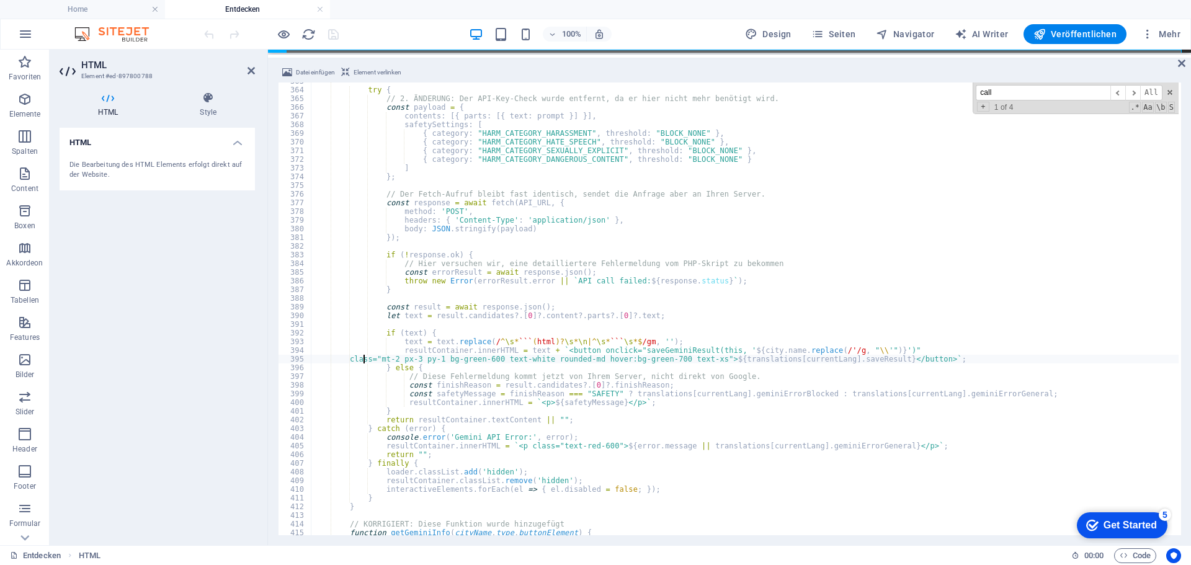
scroll to position [3188, 0]
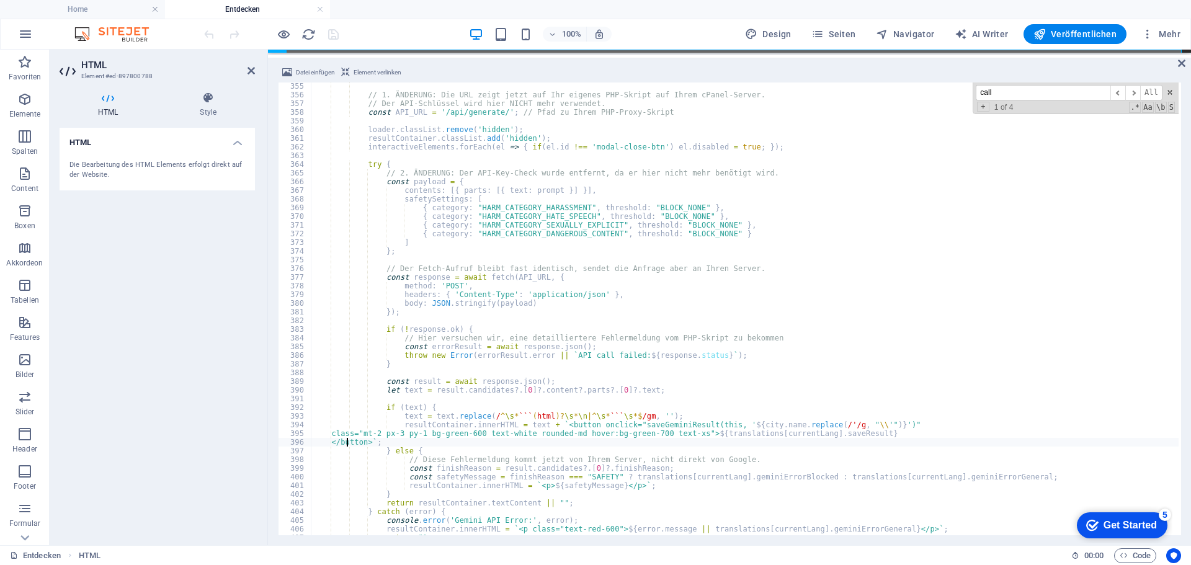
scroll to position [3113, 0]
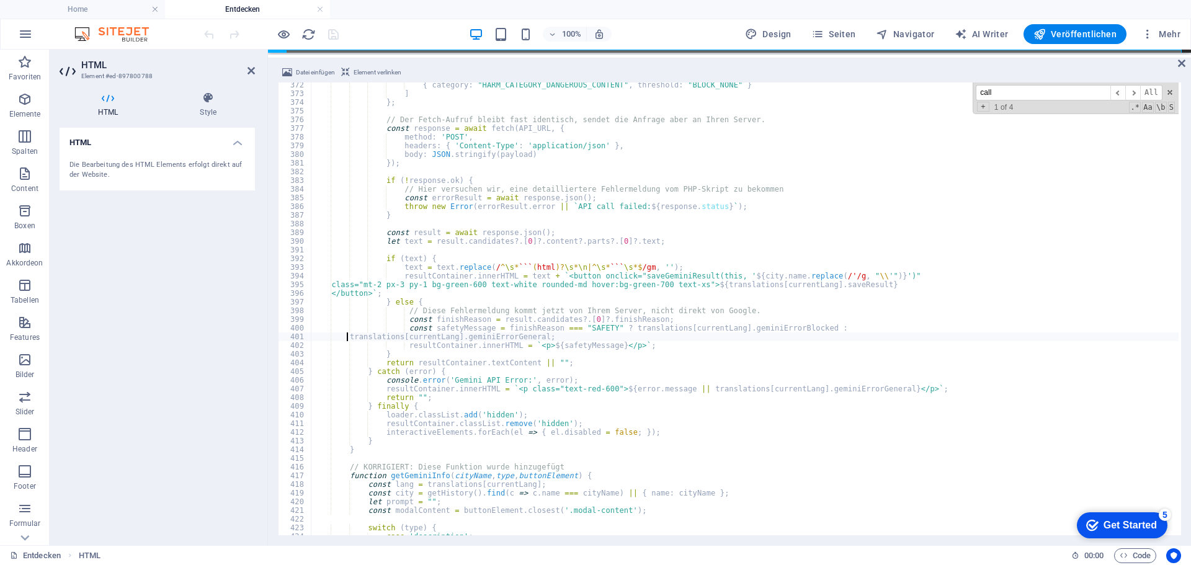
scroll to position [3225, 0]
type textarea "translations[currentLang].geminiErrorGeneral;"
click at [1169, 94] on span at bounding box center [1170, 92] width 9 height 9
click at [334, 32] on icon "save" at bounding box center [333, 34] width 14 height 14
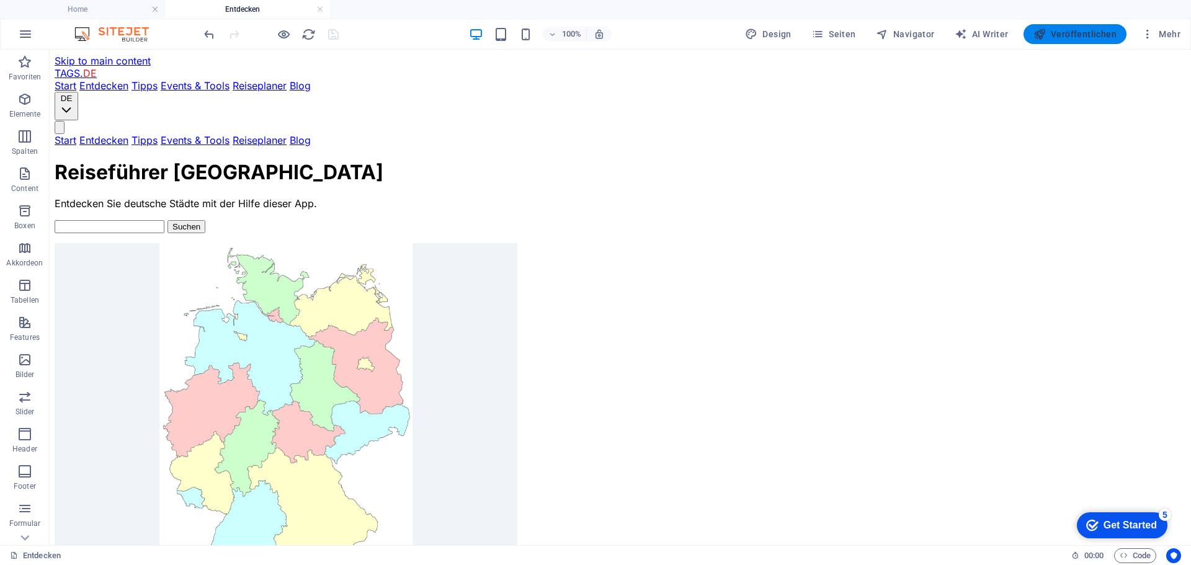
click at [1059, 37] on span "Veröffentlichen" at bounding box center [1075, 34] width 83 height 12
